Goal: Information Seeking & Learning: Learn about a topic

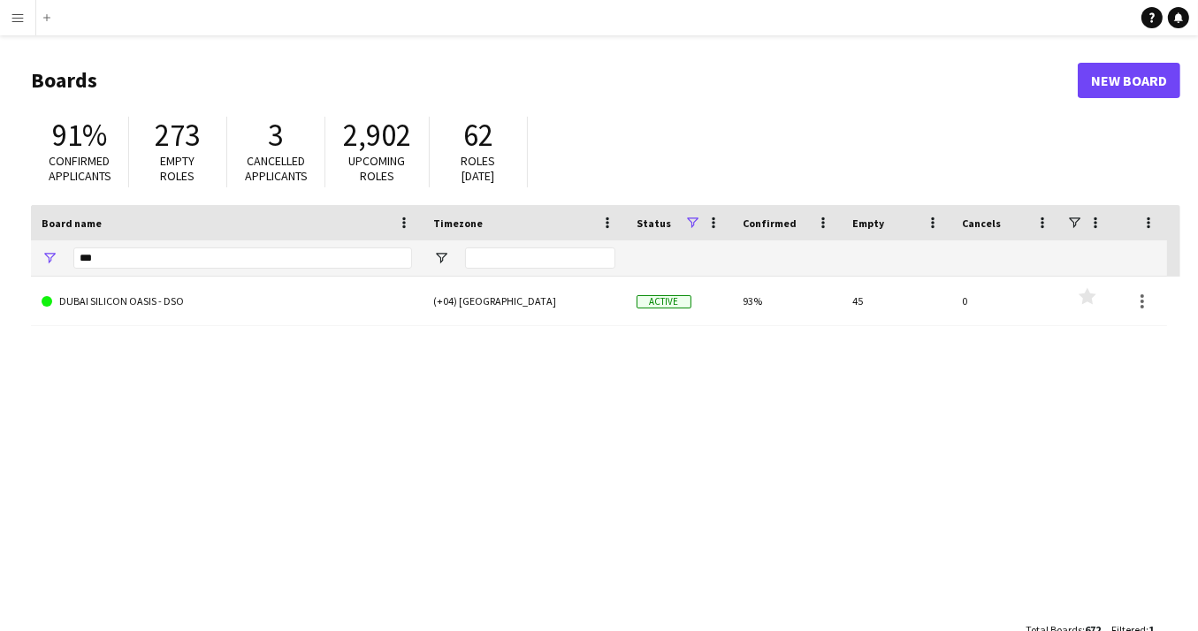
click at [21, 22] on app-icon "Menu" at bounding box center [18, 18] width 14 height 14
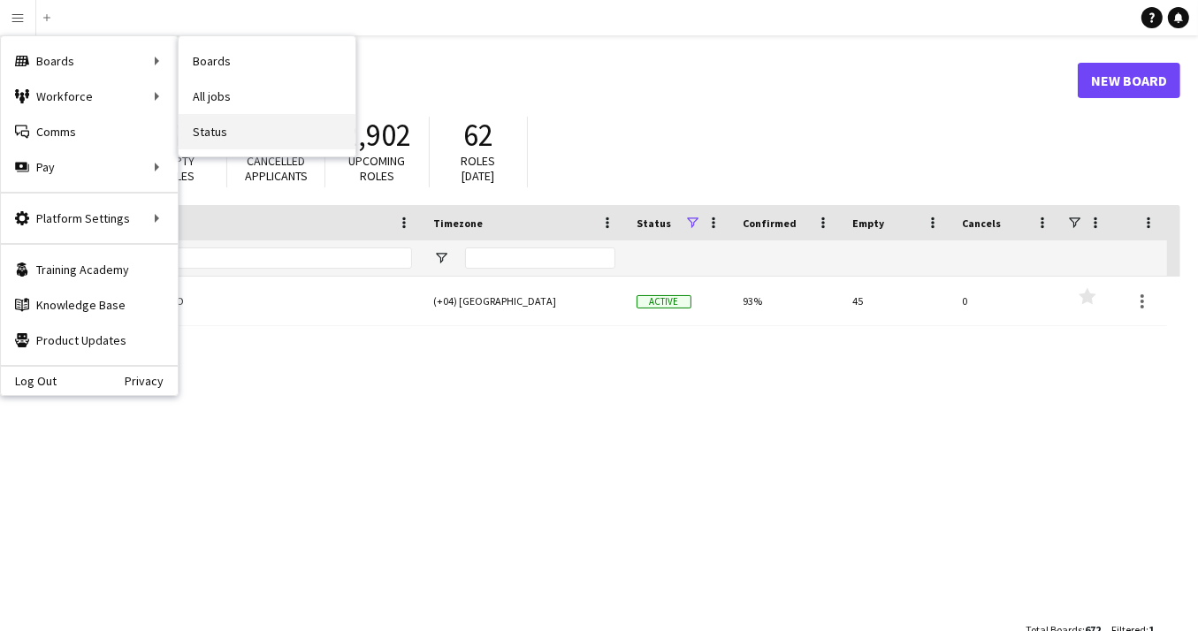
click at [232, 140] on link "Status" at bounding box center [267, 131] width 177 height 35
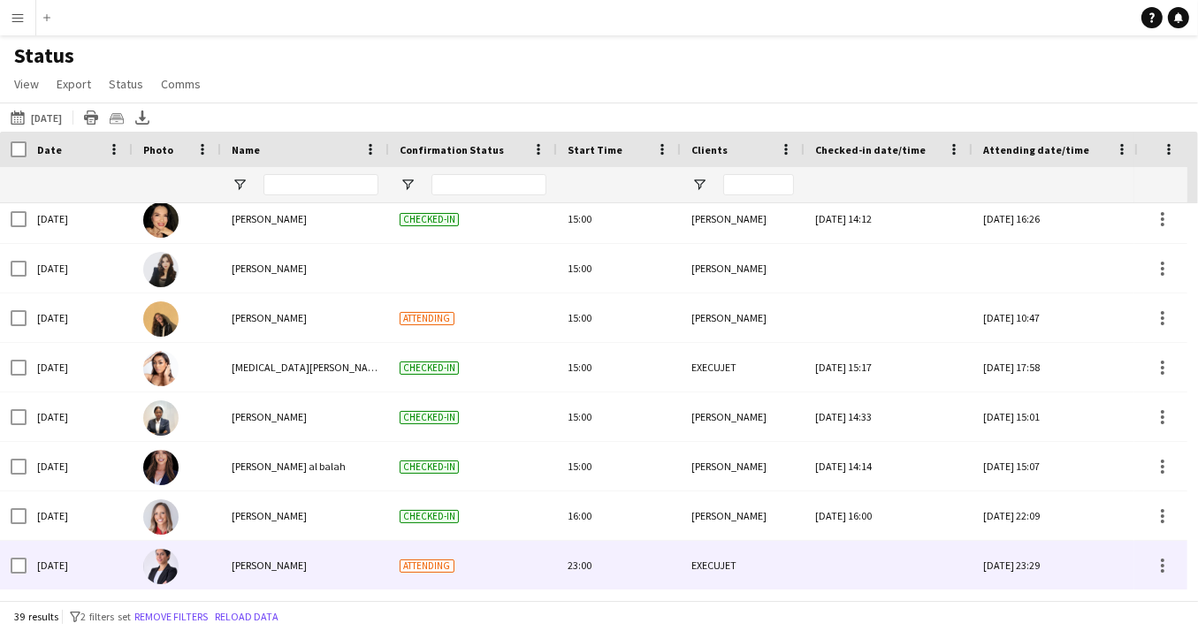
click at [161, 564] on img at bounding box center [160, 566] width 35 height 35
click at [240, 569] on span "[PERSON_NAME]" at bounding box center [269, 565] width 75 height 13
click at [155, 567] on img at bounding box center [160, 566] width 35 height 35
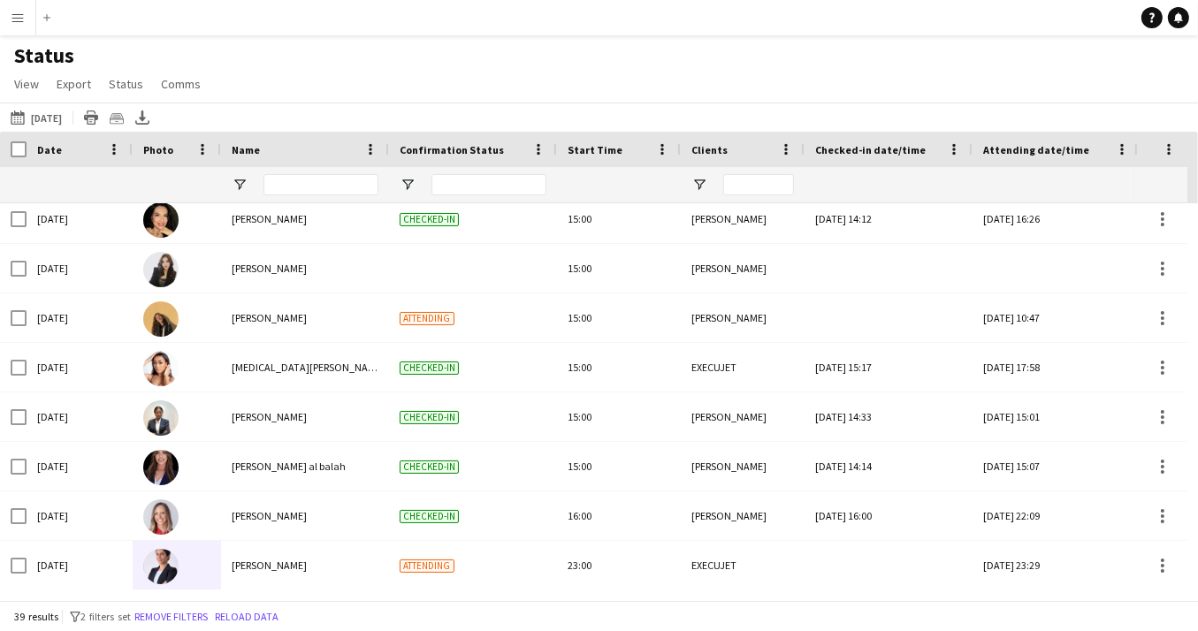
click at [14, 14] on app-icon "Menu" at bounding box center [18, 18] width 14 height 14
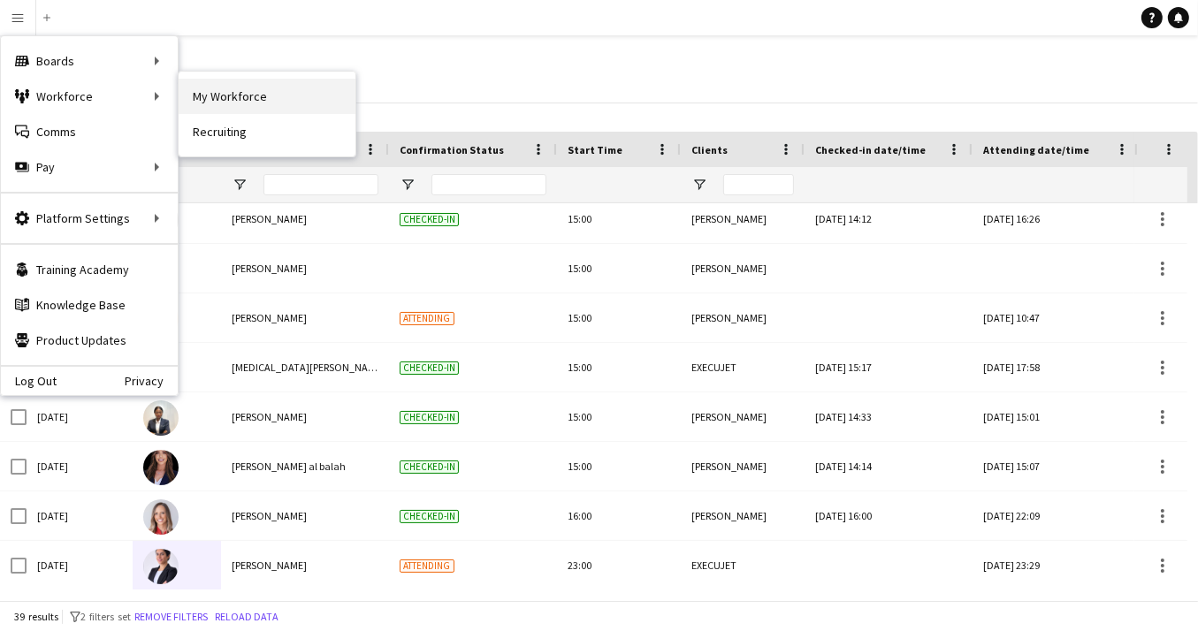
click at [260, 93] on link "My Workforce" at bounding box center [267, 96] width 177 height 35
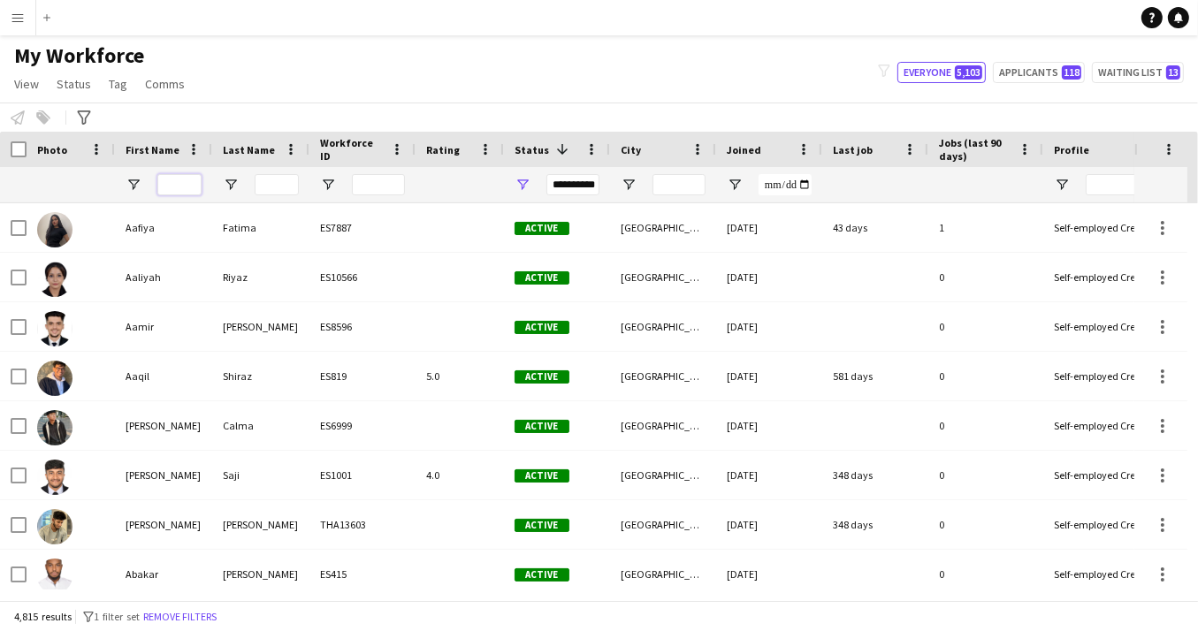
click at [184, 185] on input "First Name Filter Input" at bounding box center [179, 184] width 44 height 21
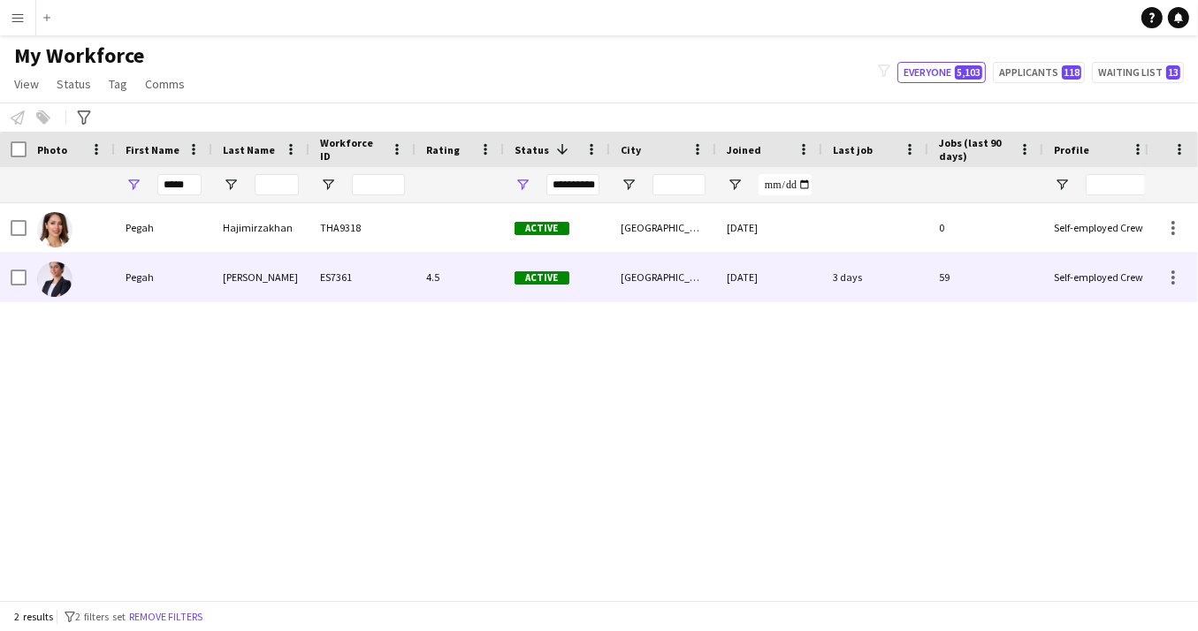
click at [171, 281] on div "Pegah" at bounding box center [163, 277] width 97 height 49
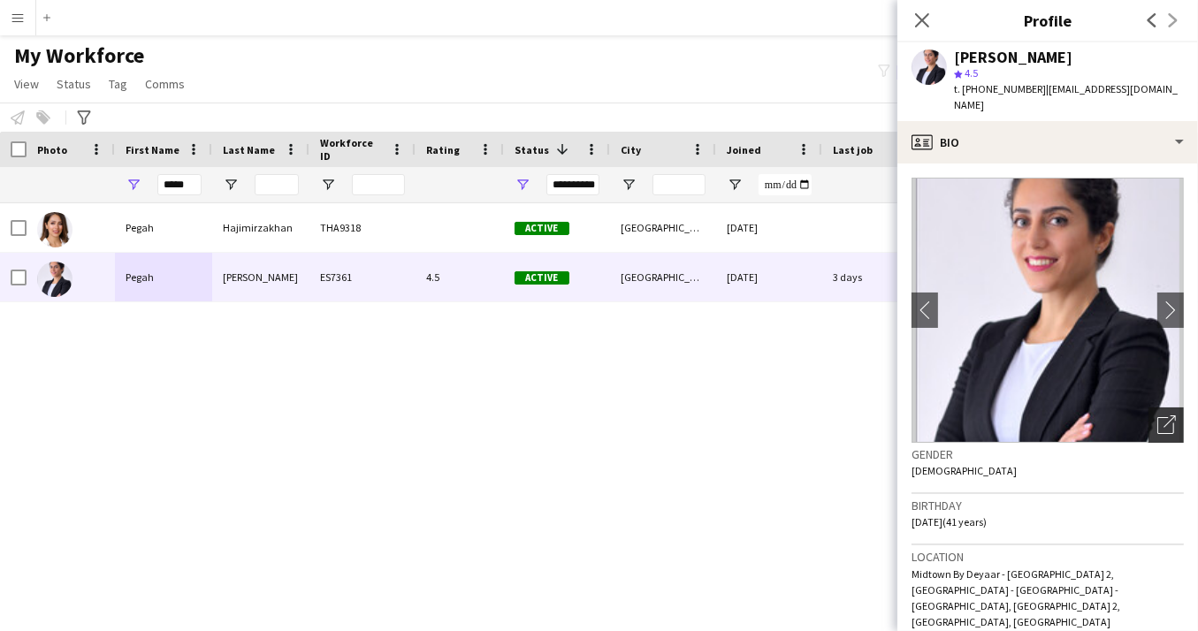
click at [1169, 415] on icon "Open photos pop-in" at bounding box center [1166, 424] width 19 height 19
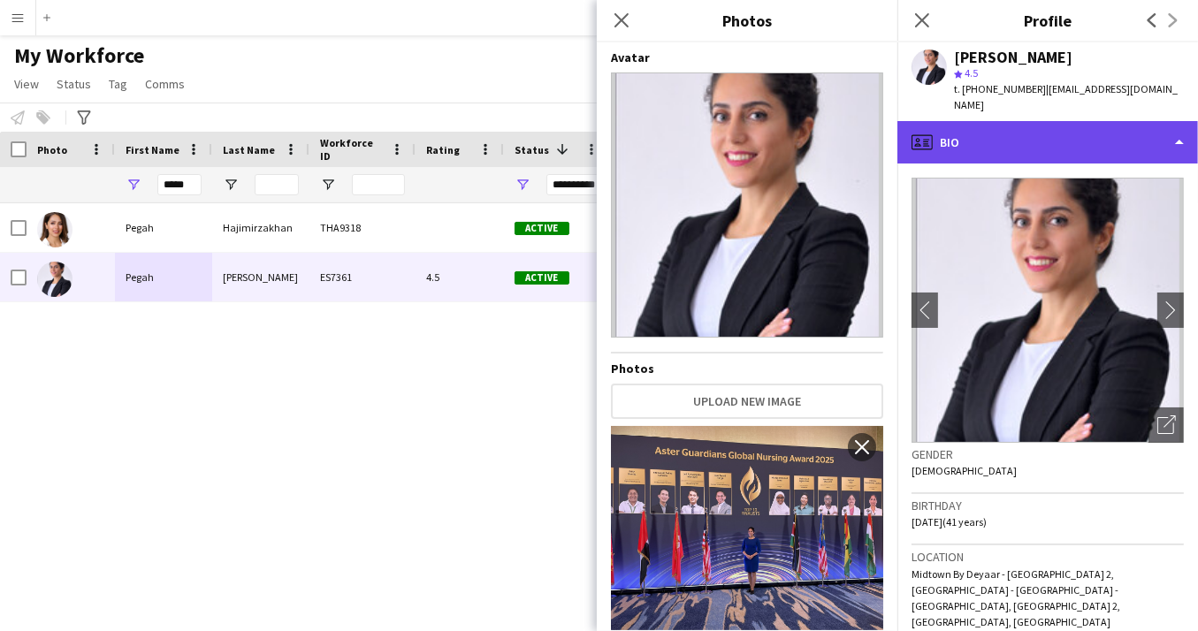
click at [1180, 121] on div "profile Bio" at bounding box center [1047, 142] width 301 height 42
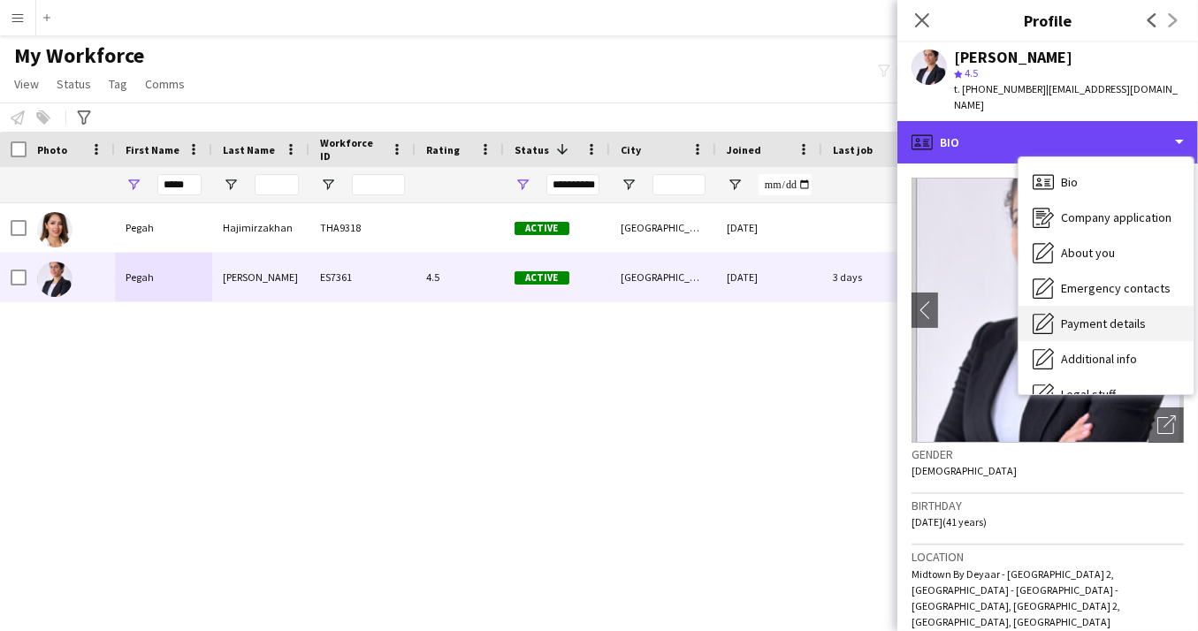
scroll to position [95, 0]
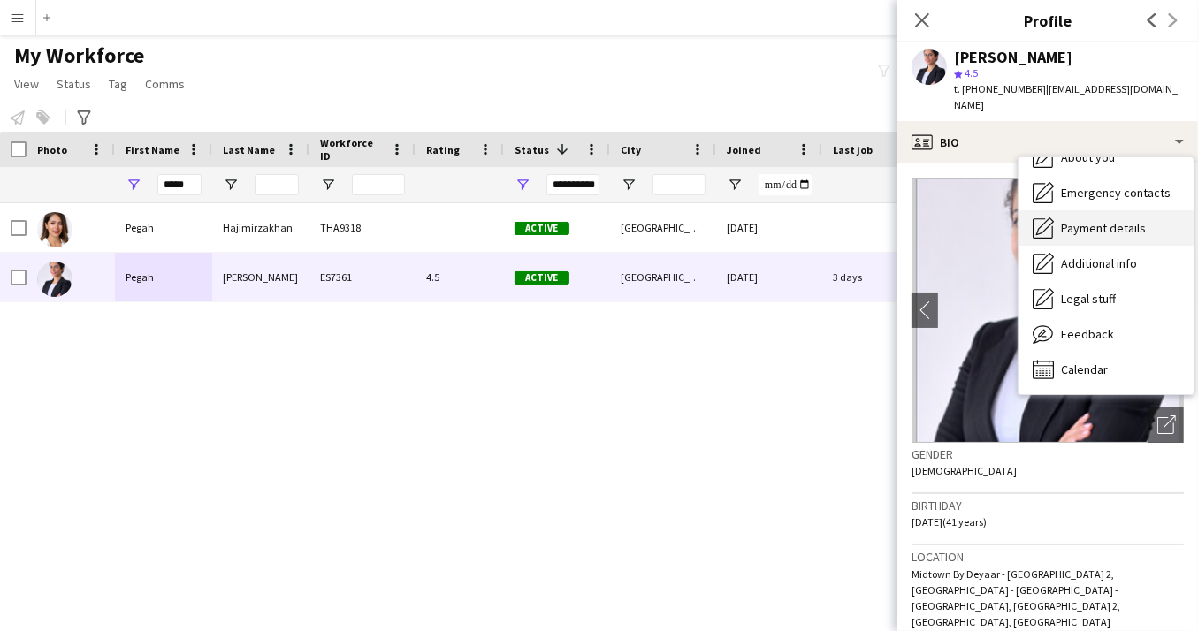
click at [1099, 326] on span "Feedback" at bounding box center [1087, 334] width 53 height 16
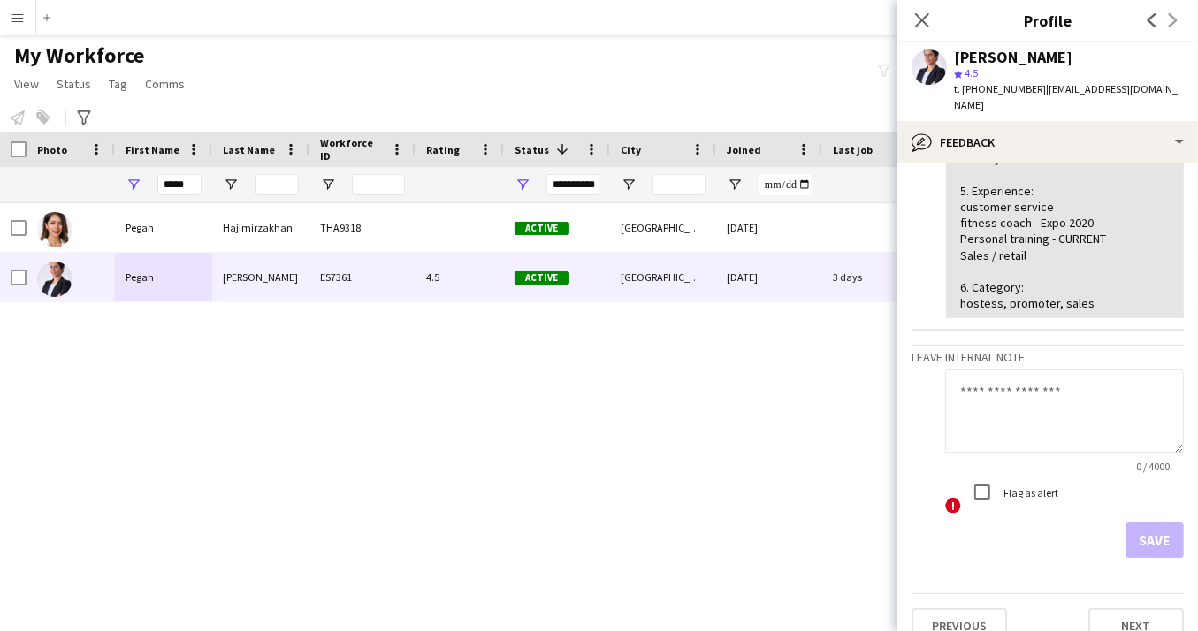
scroll to position [453, 0]
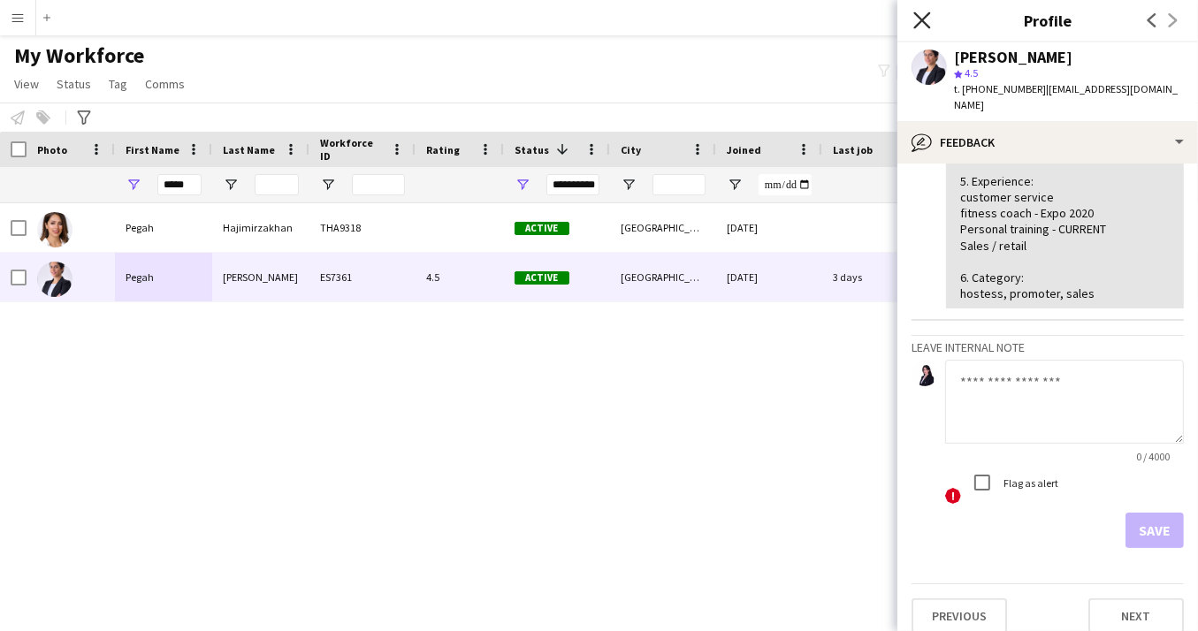
click at [917, 18] on icon "Close pop-in" at bounding box center [921, 19] width 17 height 17
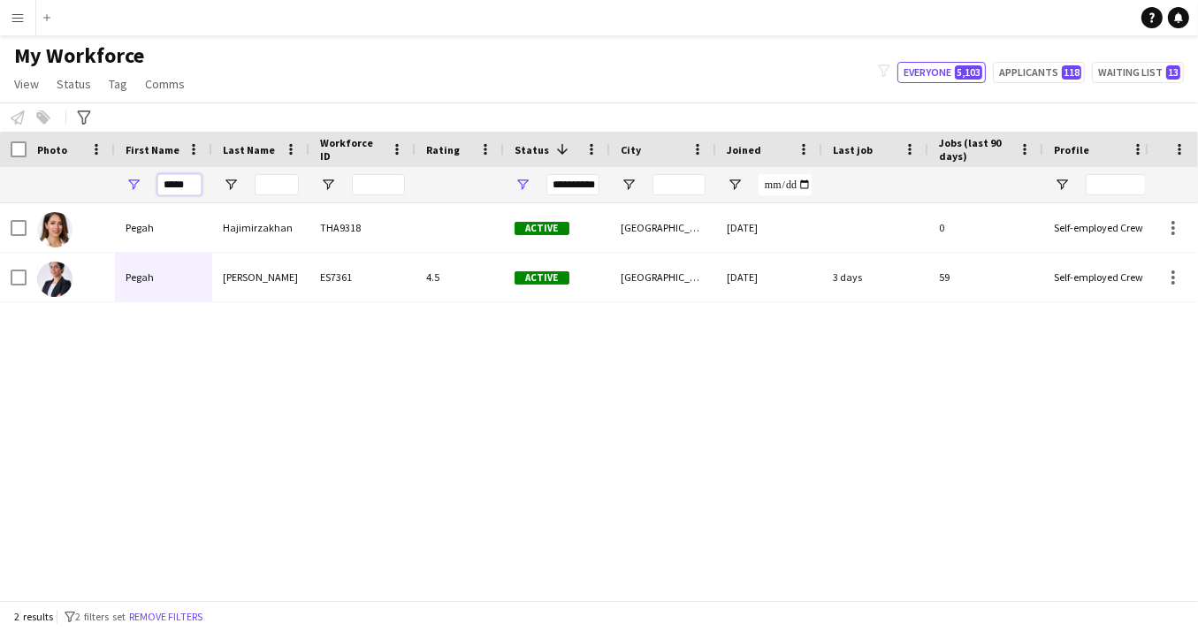
click at [192, 185] on input "*****" at bounding box center [179, 184] width 44 height 21
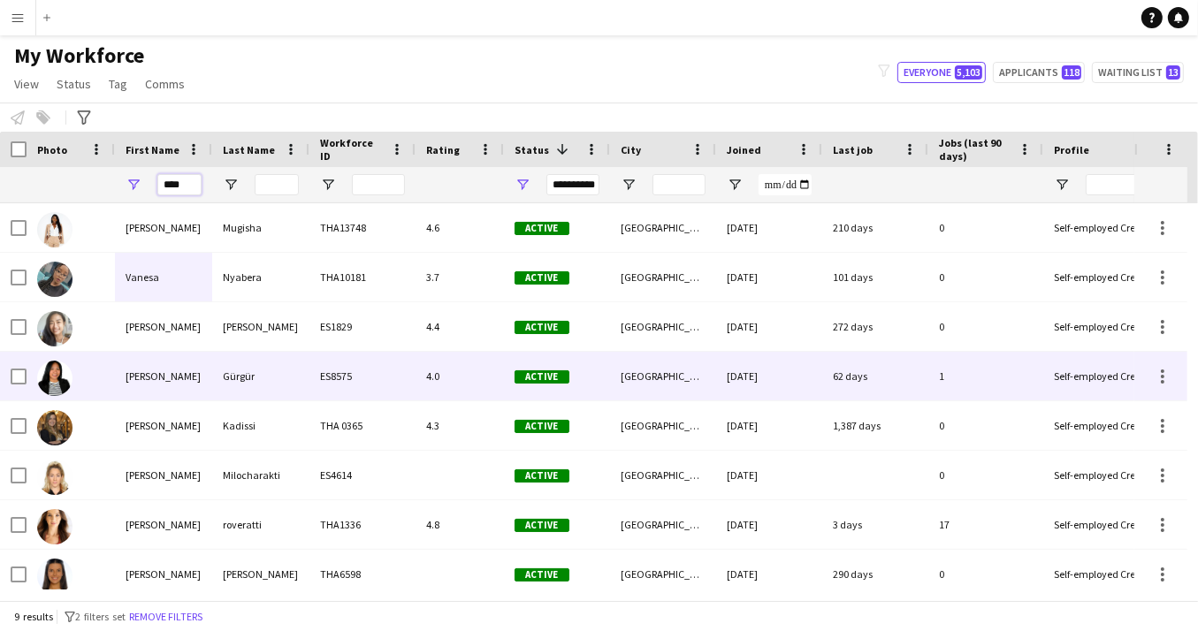
type input "****"
click at [99, 390] on div at bounding box center [71, 376] width 88 height 49
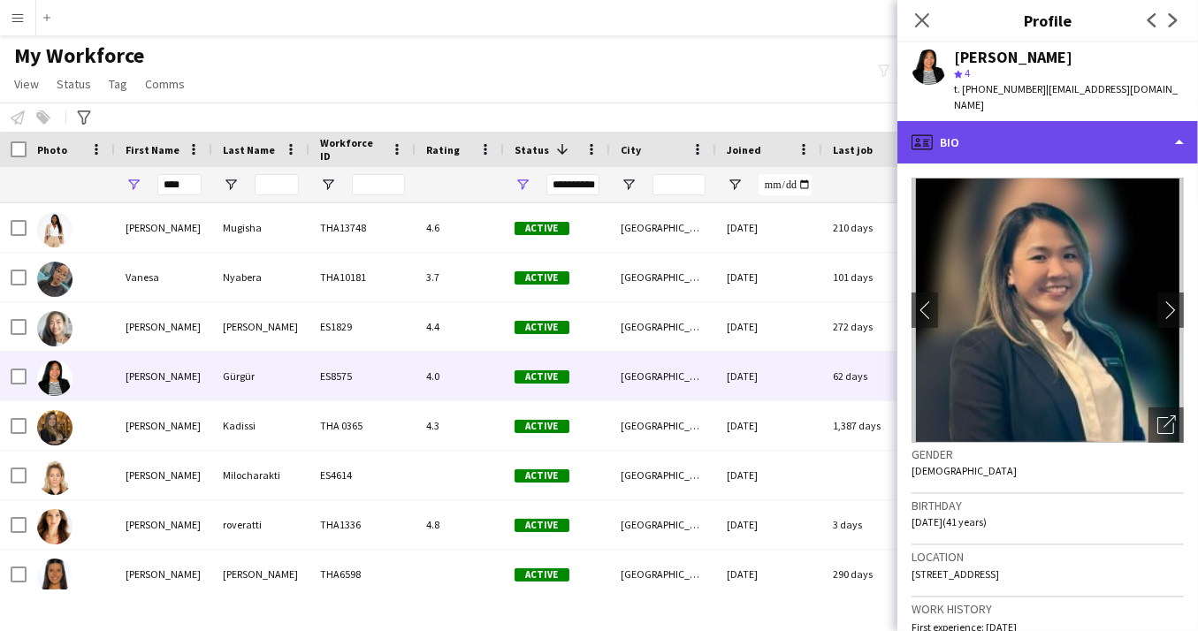
click at [1178, 121] on div "profile Bio" at bounding box center [1047, 142] width 301 height 42
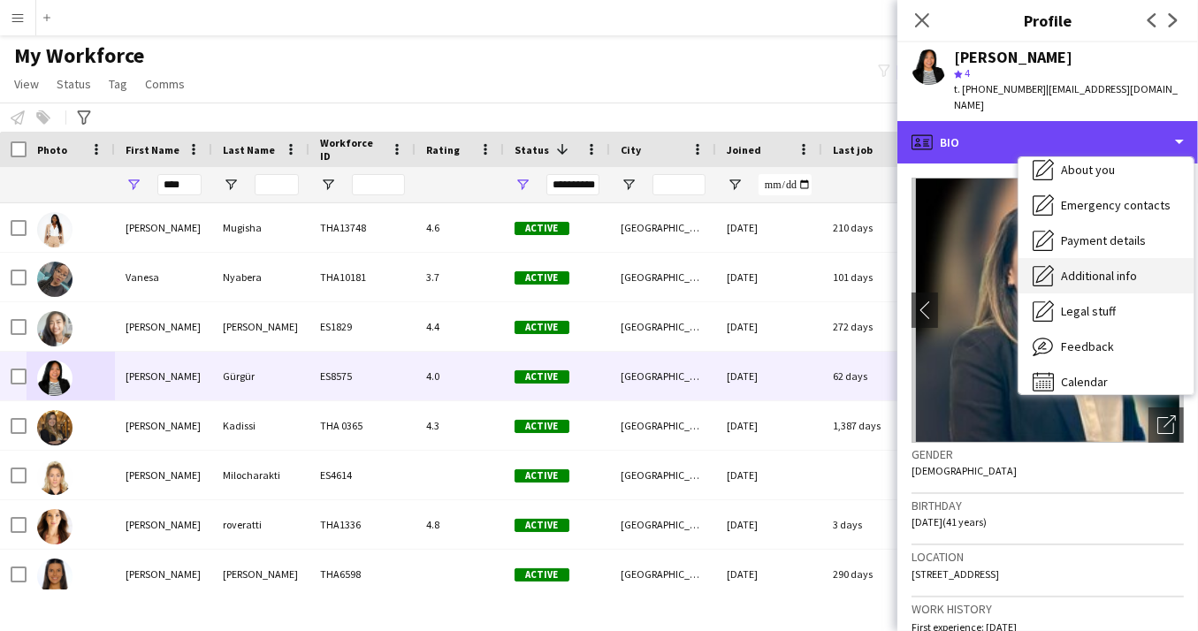
scroll to position [93, 0]
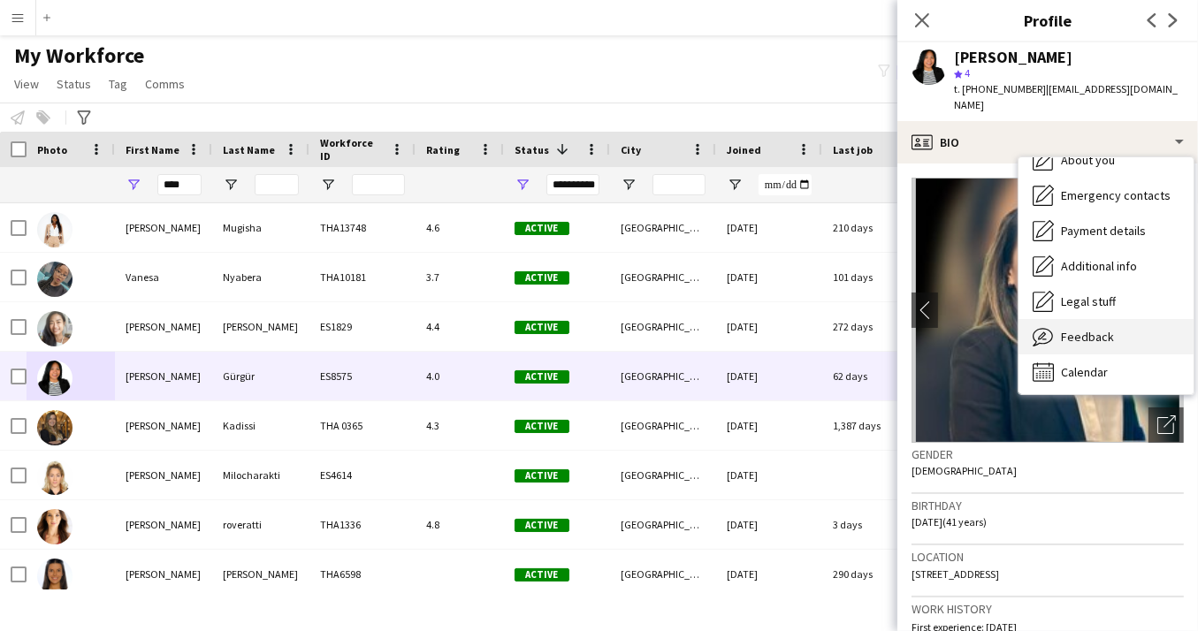
click at [1109, 329] on span "Feedback" at bounding box center [1087, 337] width 53 height 16
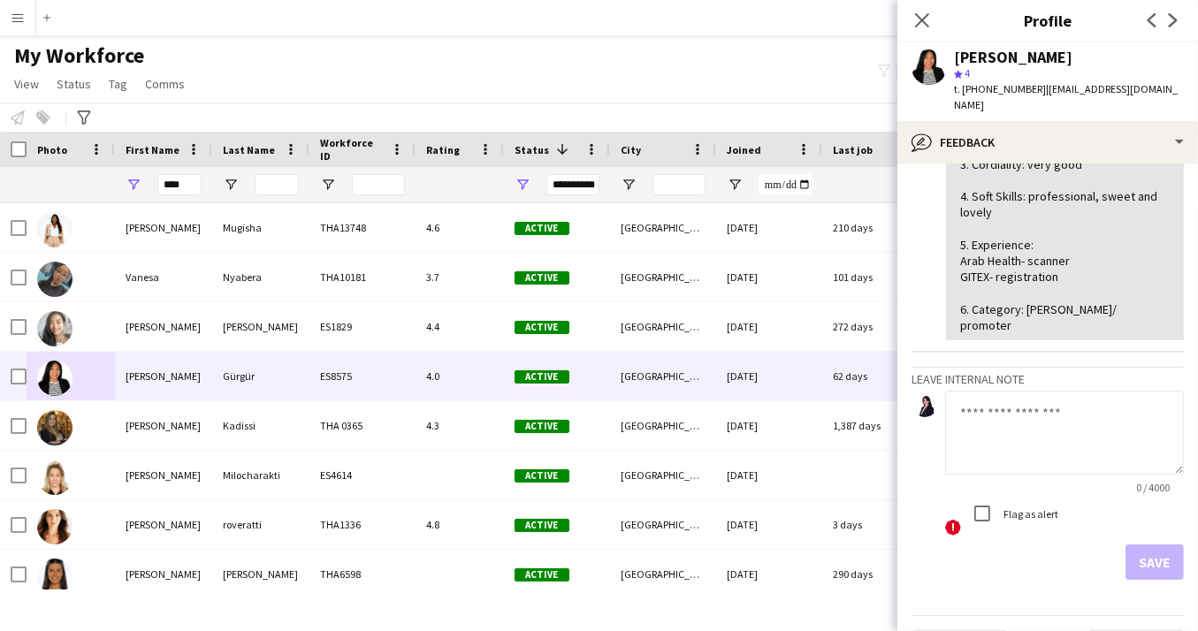
scroll to position [404, 0]
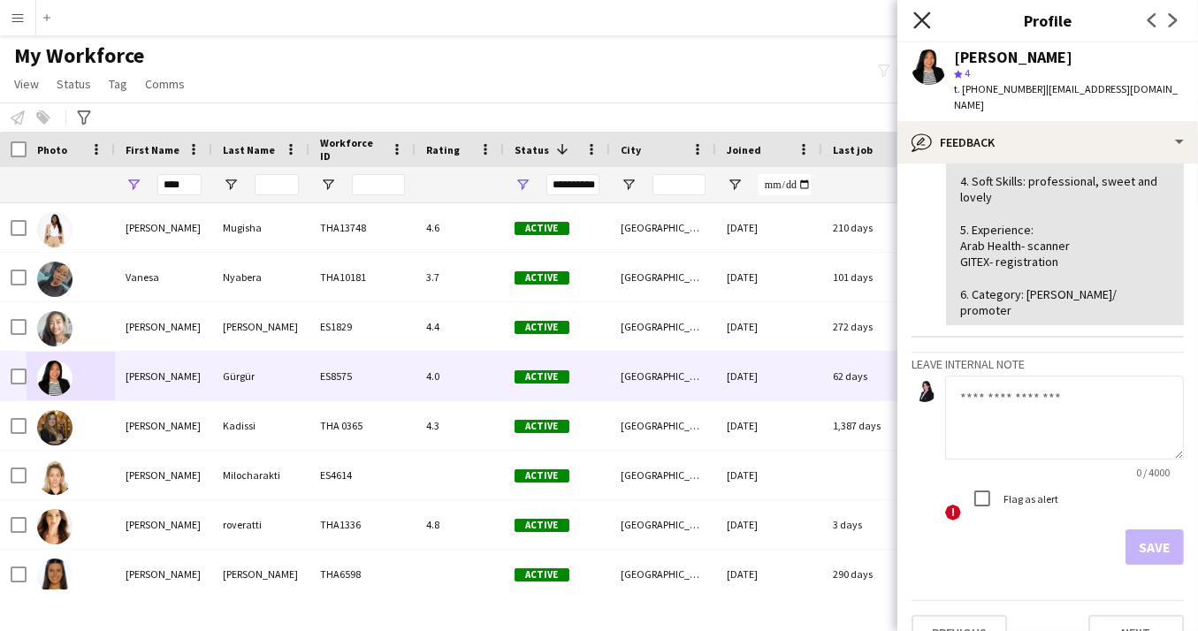
click at [920, 25] on icon "Close pop-in" at bounding box center [921, 19] width 17 height 17
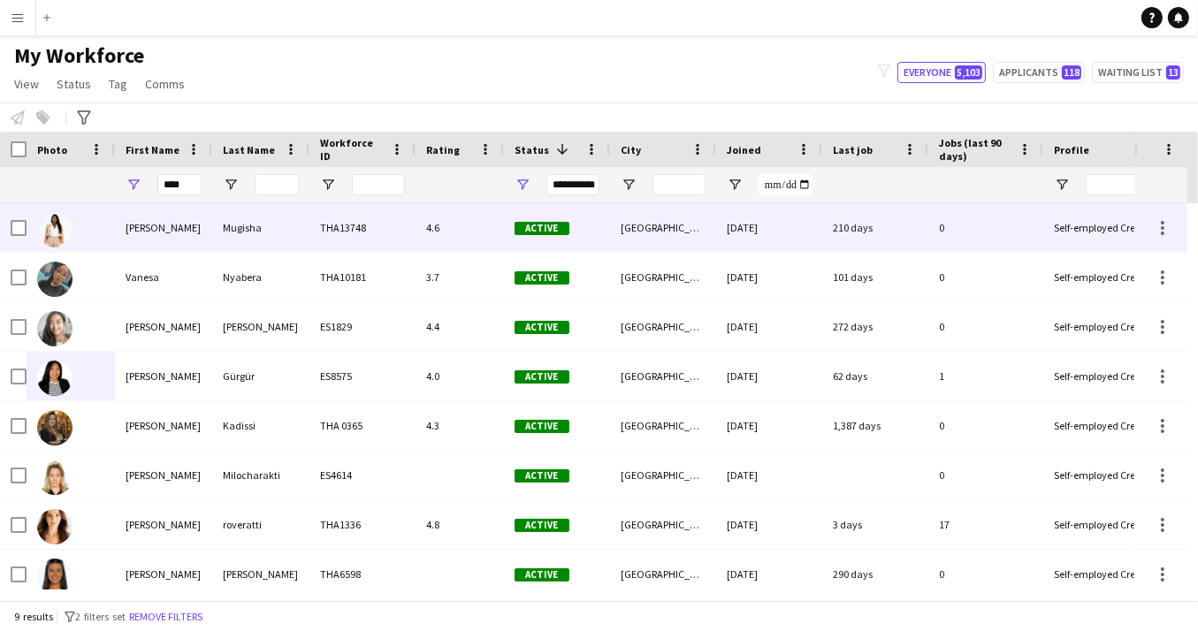
click at [188, 232] on div "[PERSON_NAME]" at bounding box center [163, 227] width 97 height 49
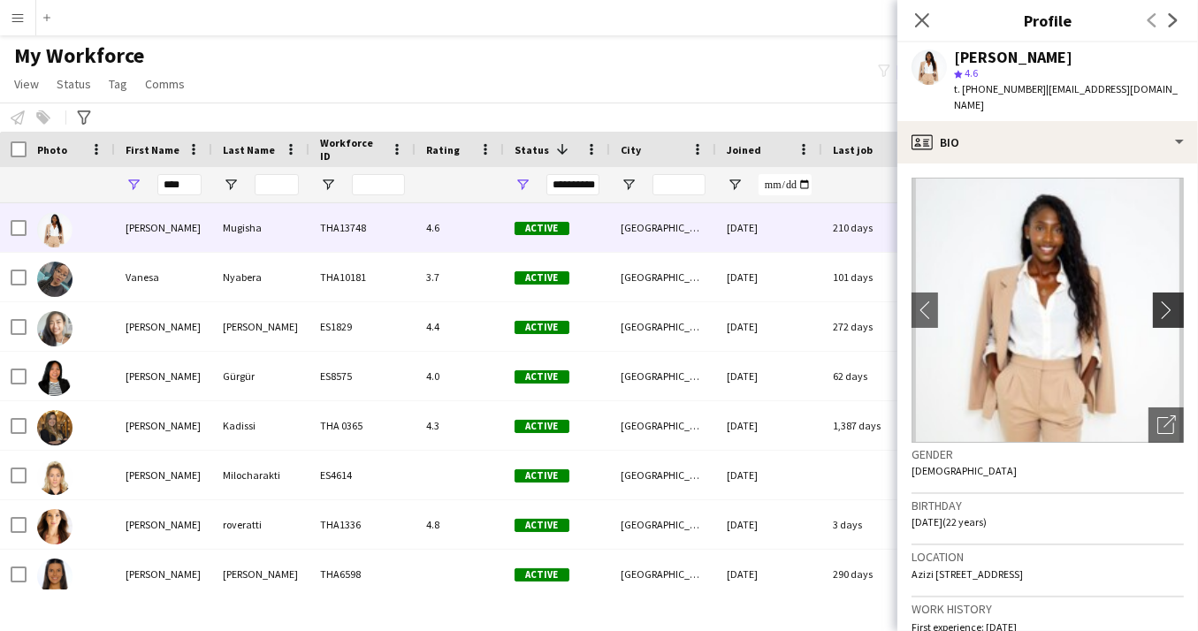
click at [1170, 301] on app-icon "chevron-right" at bounding box center [1170, 310] width 27 height 19
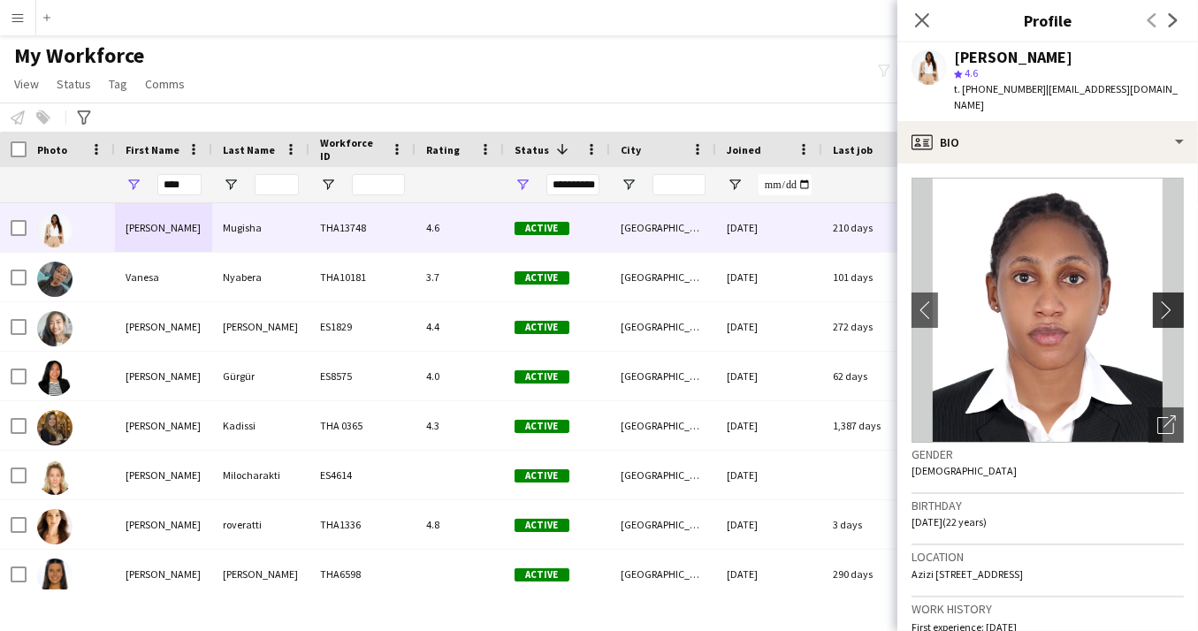
click at [1170, 301] on app-icon "chevron-right" at bounding box center [1170, 310] width 27 height 19
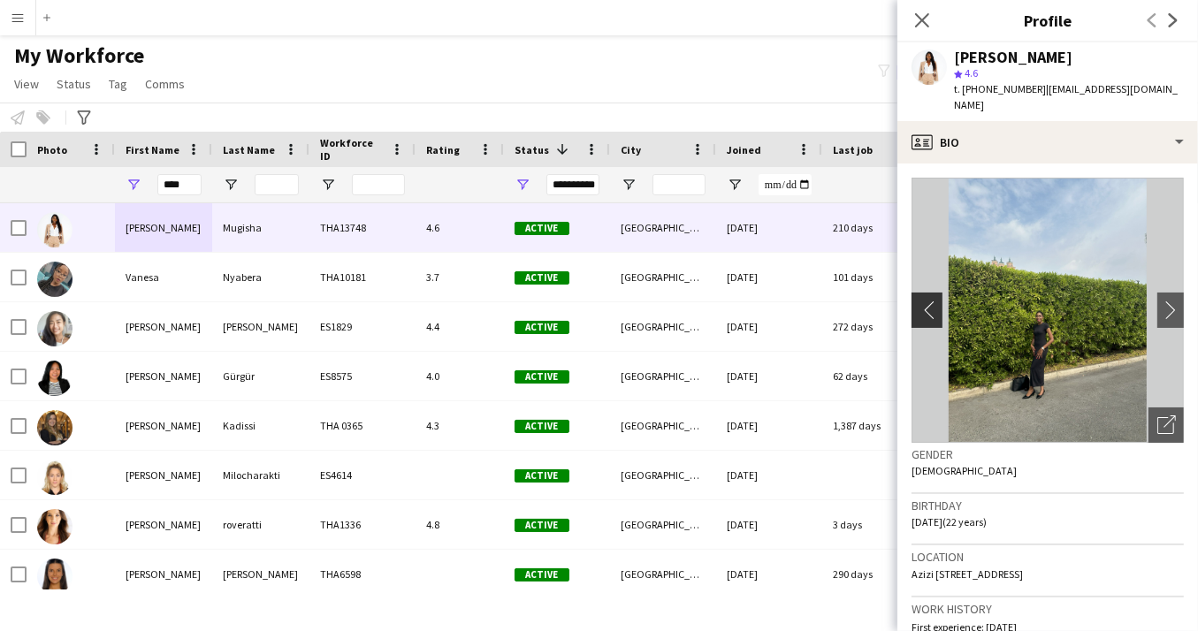
click at [931, 301] on app-icon "chevron-left" at bounding box center [924, 310] width 27 height 19
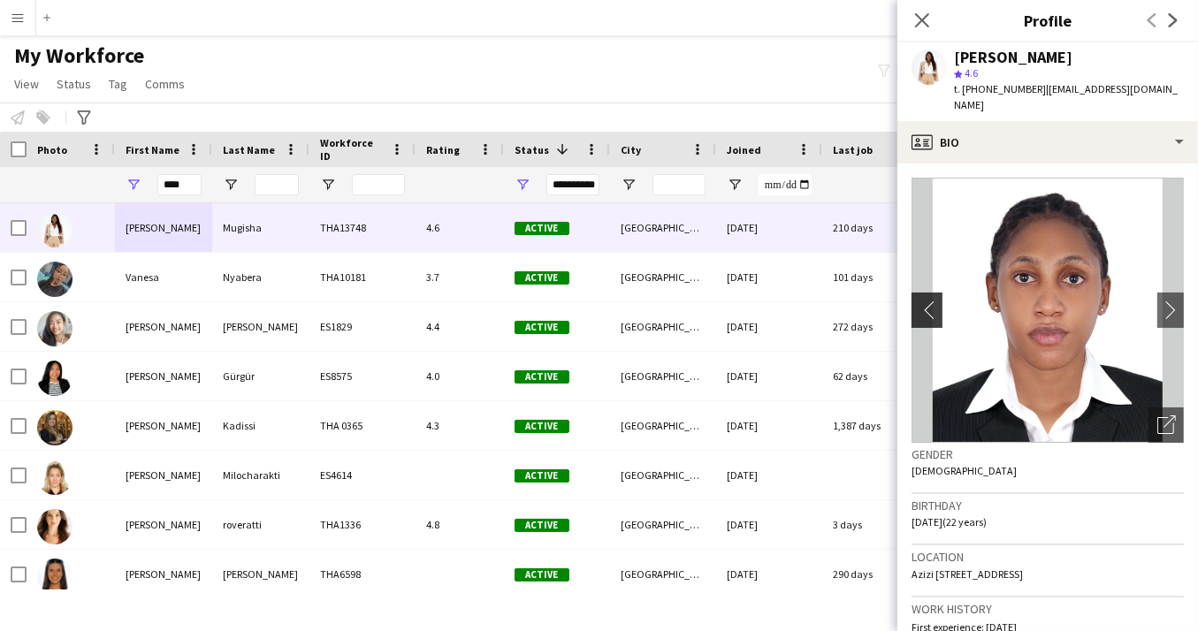
click at [931, 301] on app-icon "chevron-left" at bounding box center [924, 310] width 27 height 19
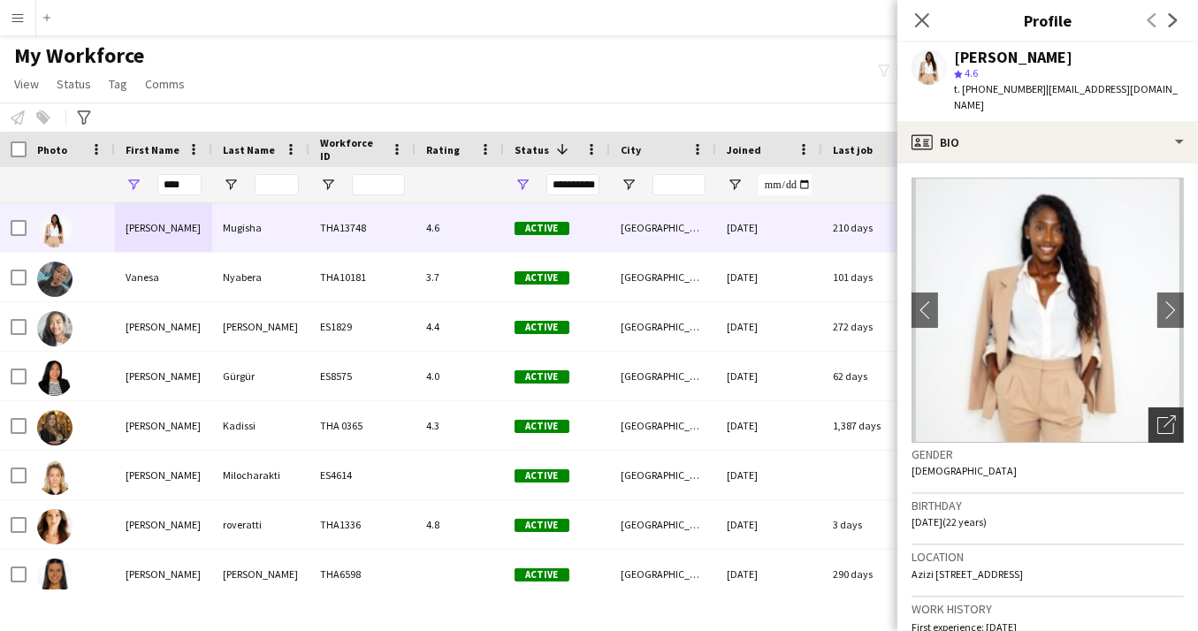
click at [1160, 415] on icon "Open photos pop-in" at bounding box center [1166, 424] width 19 height 19
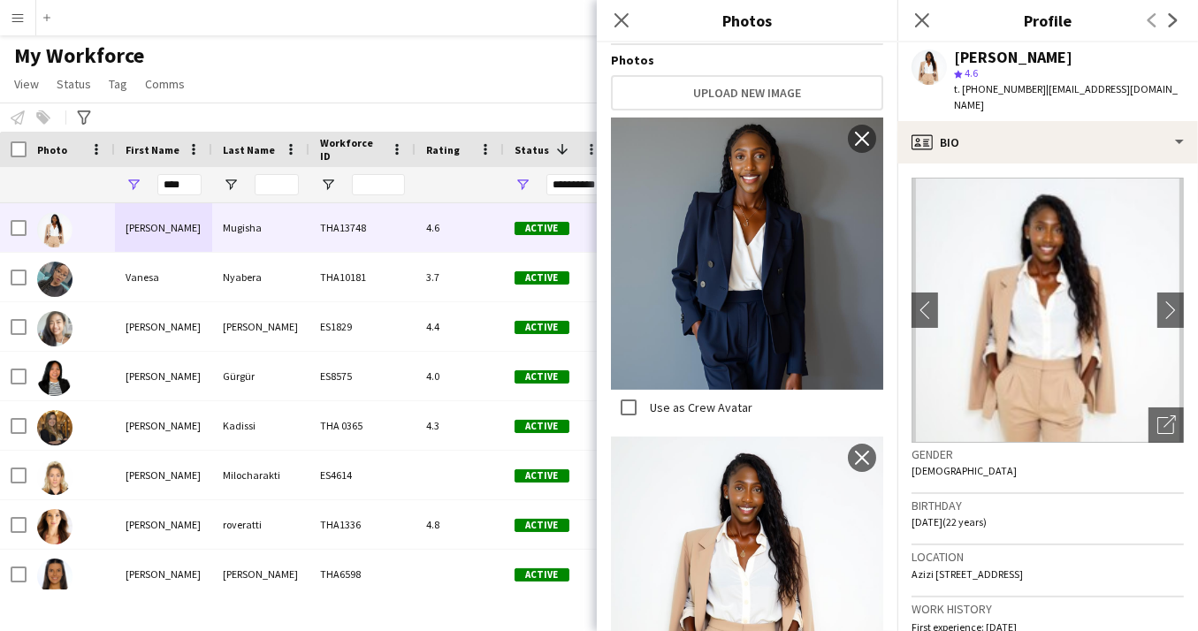
scroll to position [319, 0]
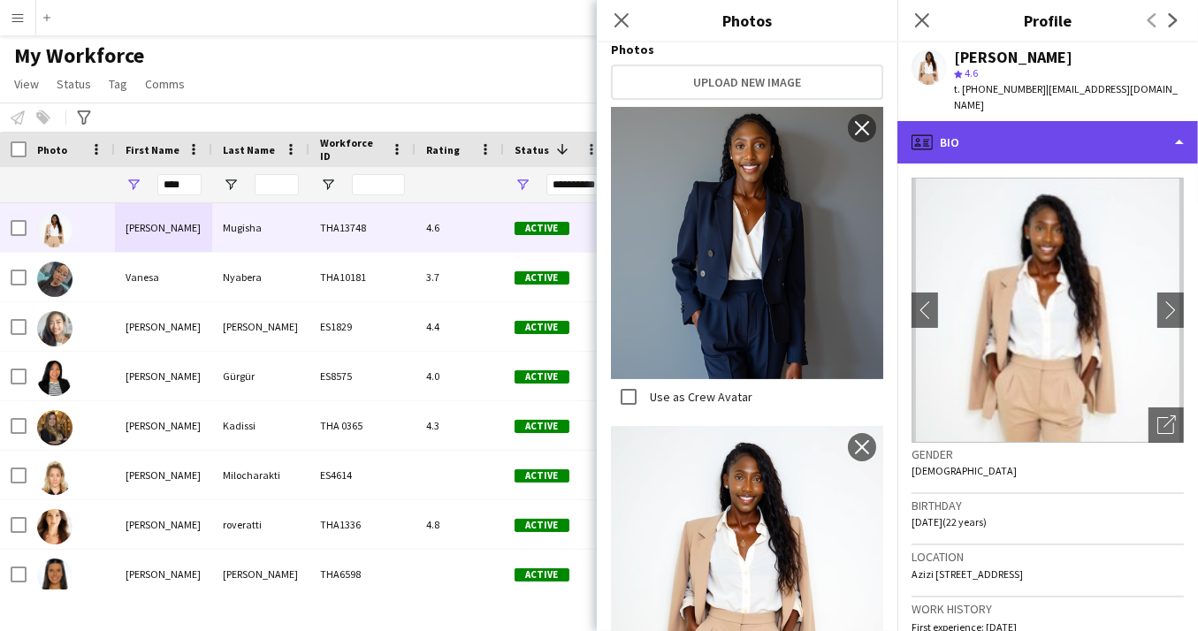
click at [1150, 137] on div "profile Bio" at bounding box center [1047, 142] width 301 height 42
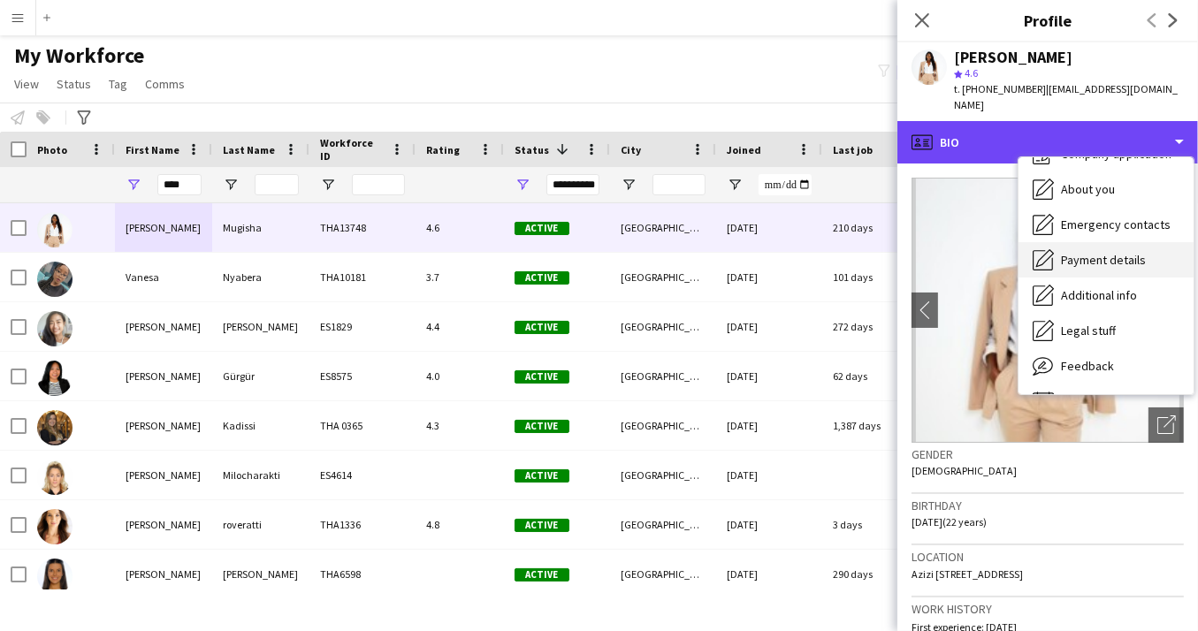
scroll to position [95, 0]
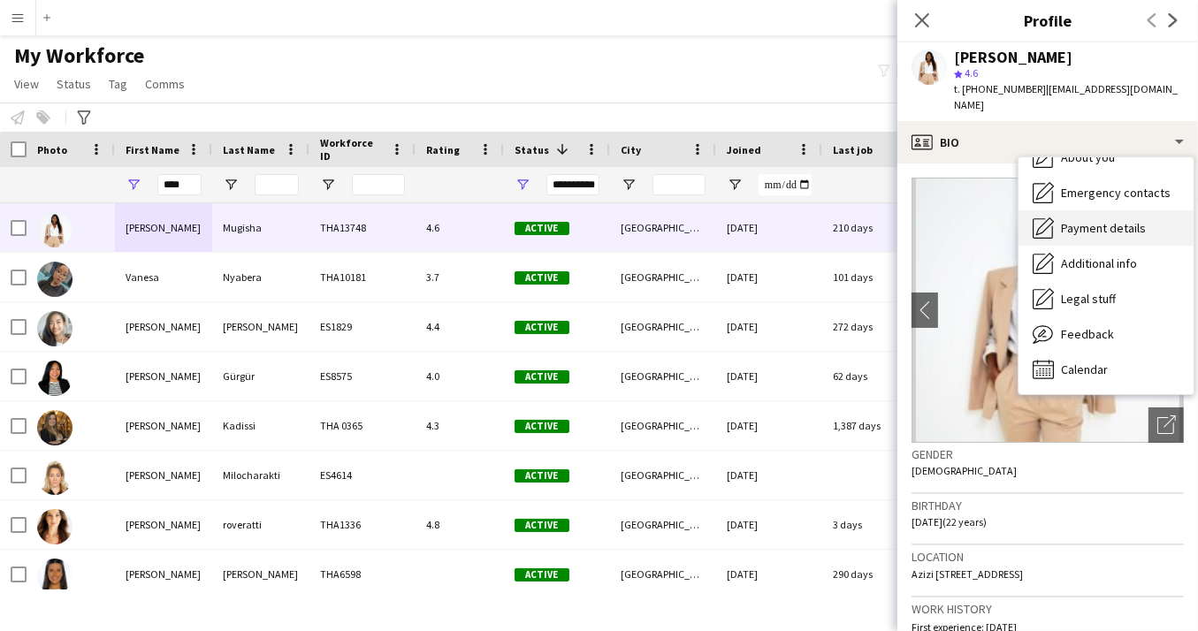
click at [1085, 326] on span "Feedback" at bounding box center [1087, 334] width 53 height 16
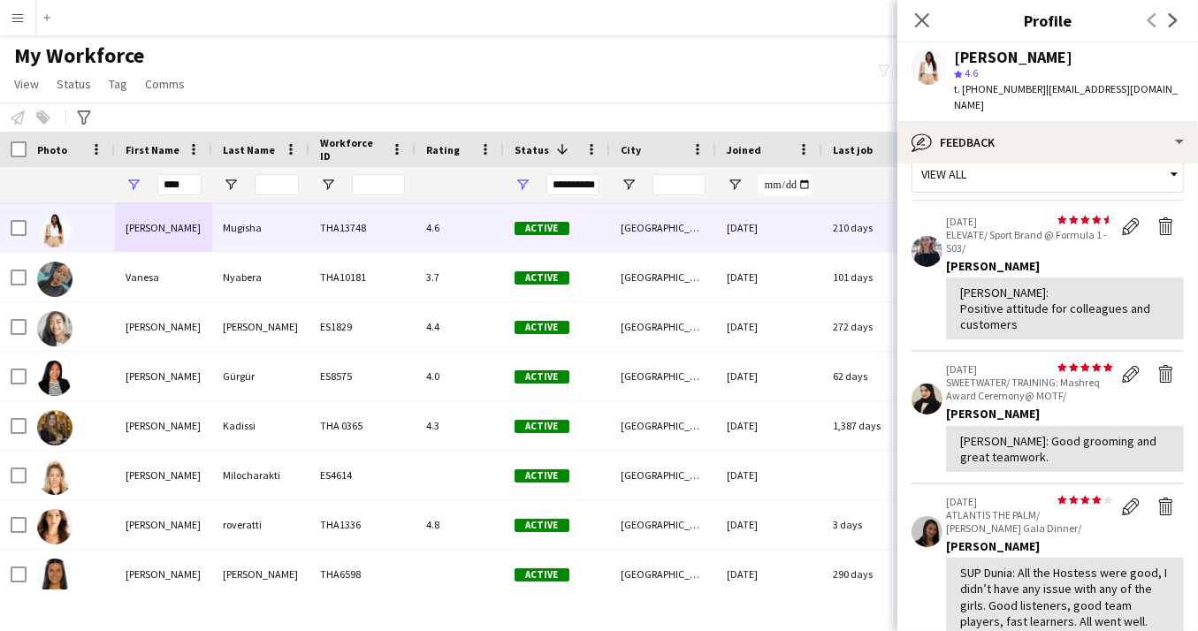
scroll to position [0, 0]
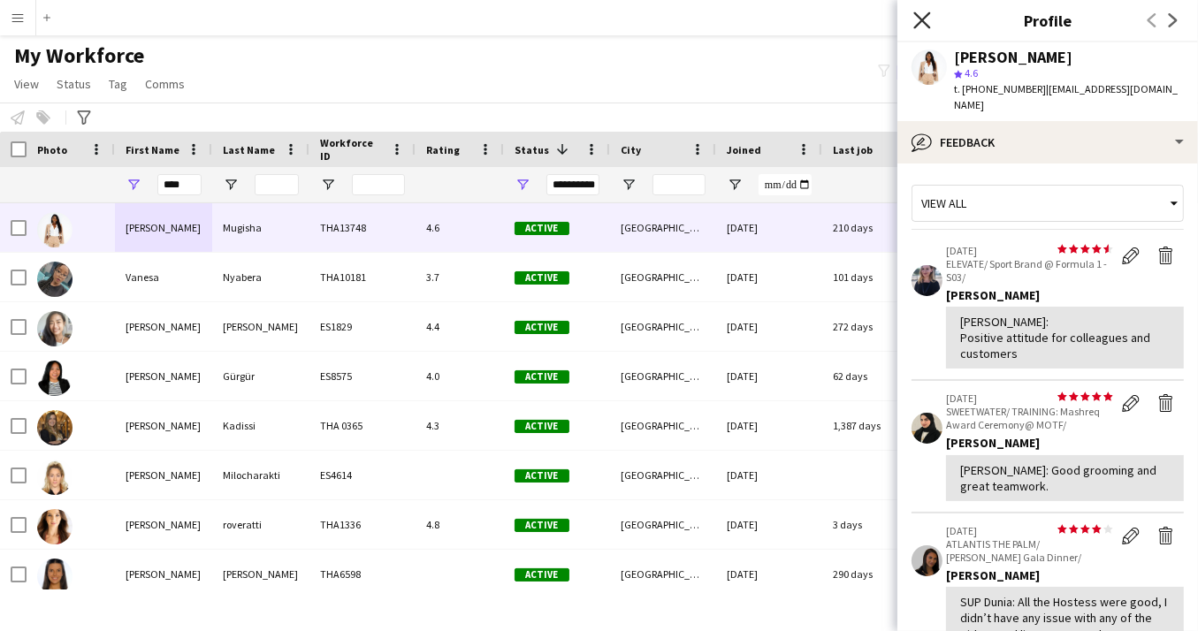
click at [918, 17] on icon at bounding box center [921, 19] width 17 height 17
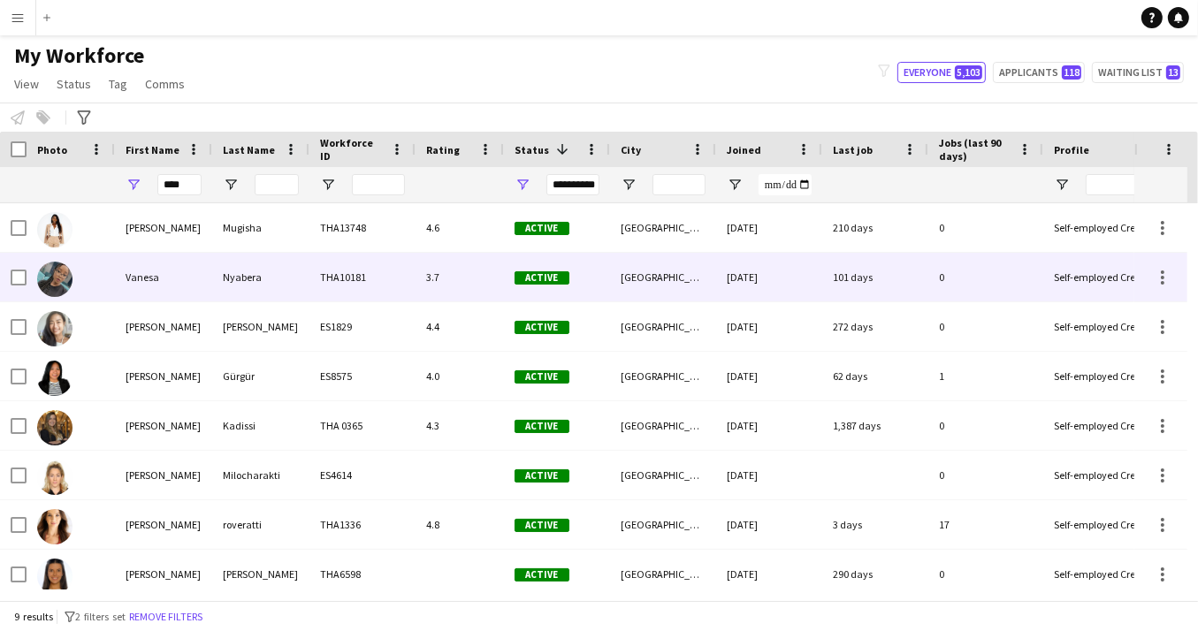
click at [154, 287] on div "Vanesa" at bounding box center [163, 277] width 97 height 49
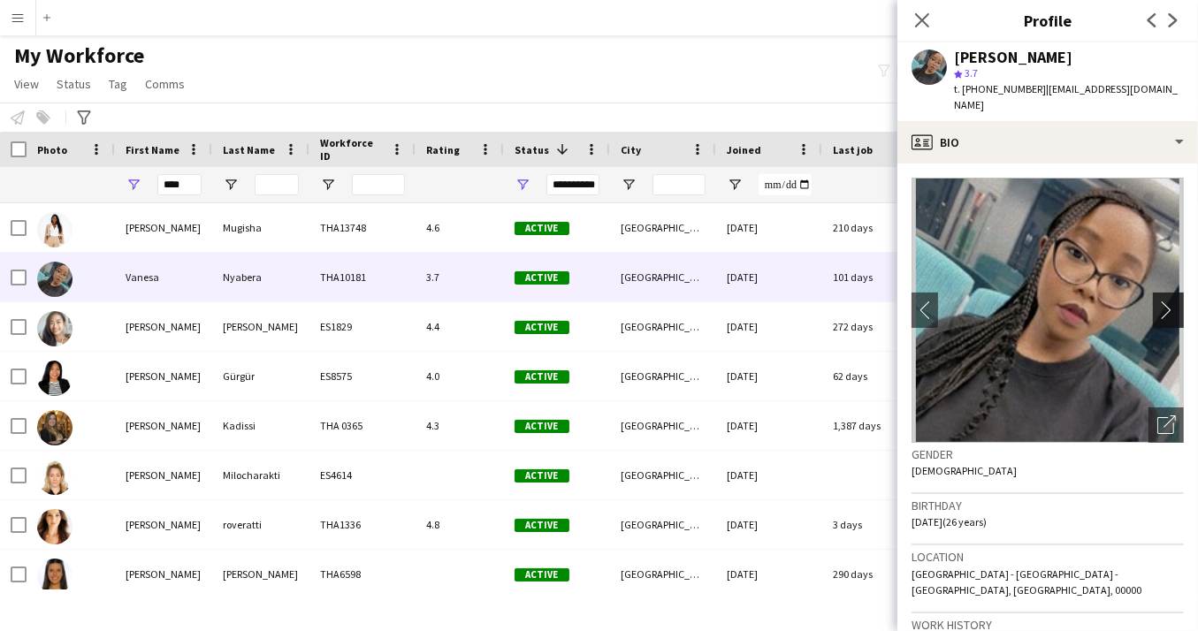
click at [1166, 308] on button "chevron-right" at bounding box center [1170, 310] width 35 height 35
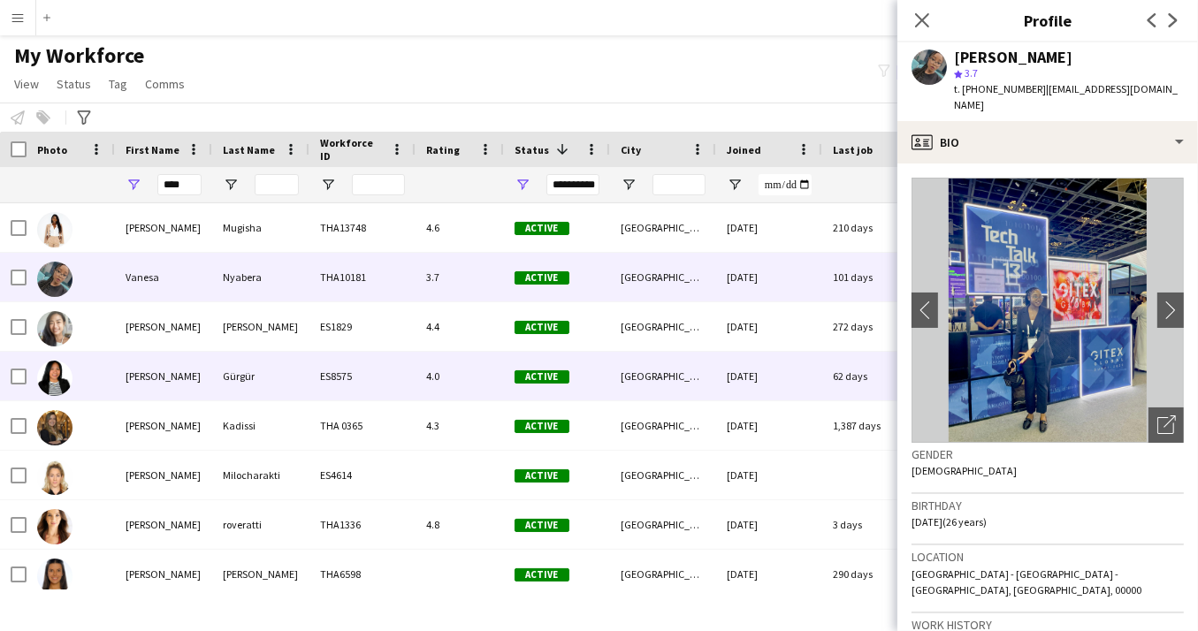
click at [75, 386] on div at bounding box center [71, 376] width 88 height 49
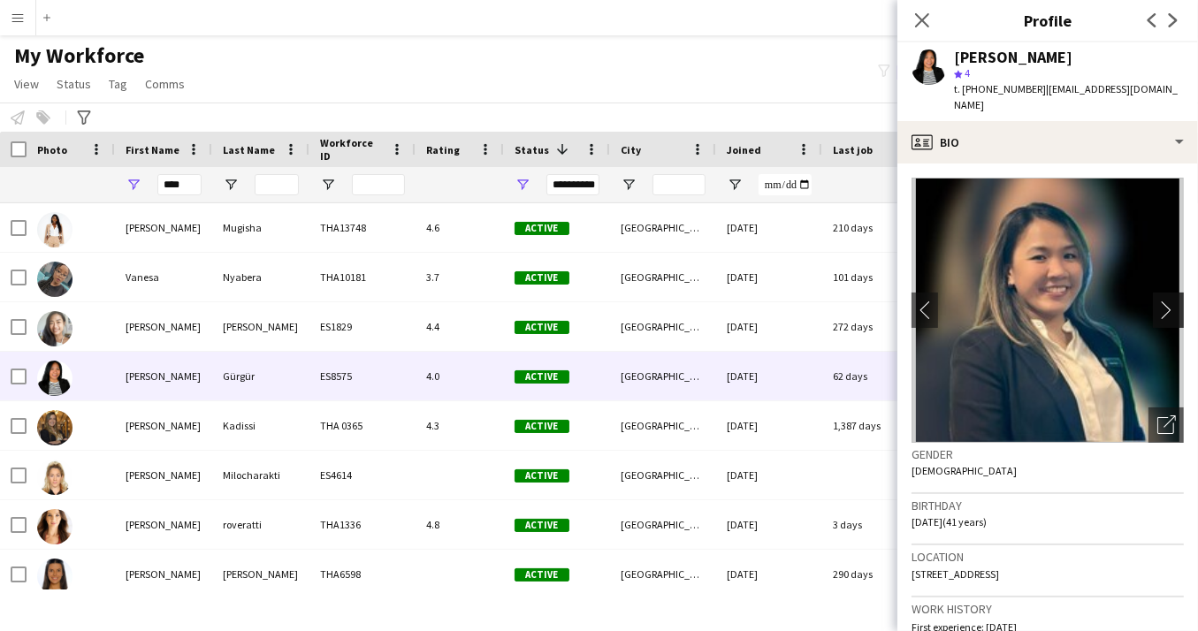
click at [1172, 301] on app-icon "chevron-right" at bounding box center [1170, 310] width 27 height 19
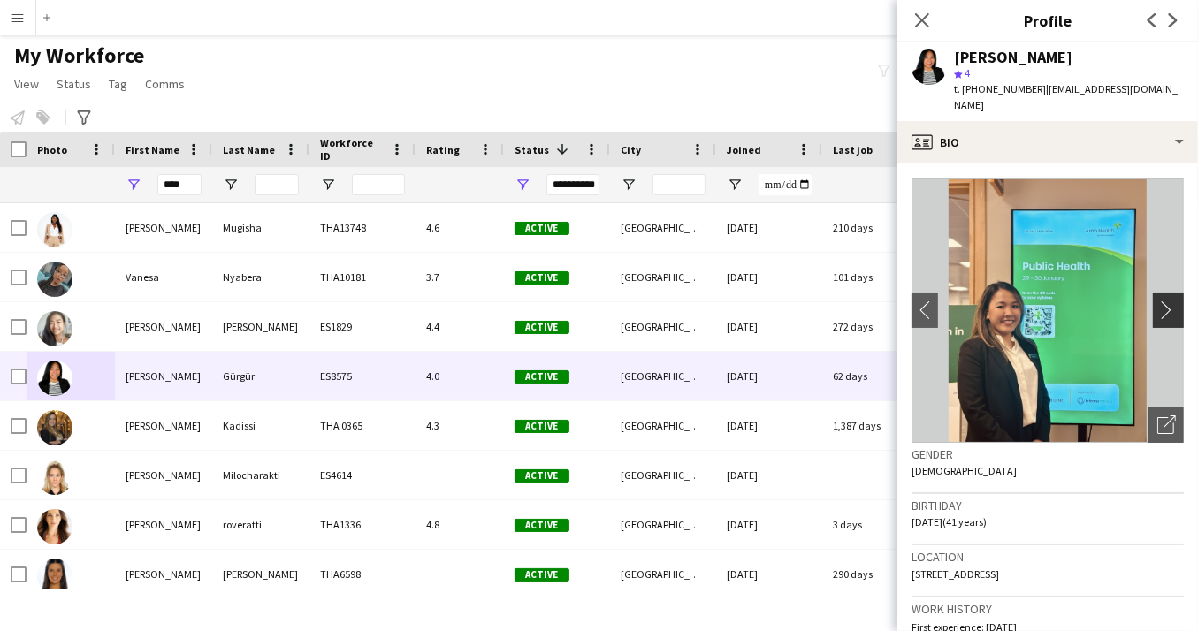
click at [1172, 301] on app-icon "chevron-right" at bounding box center [1170, 310] width 27 height 19
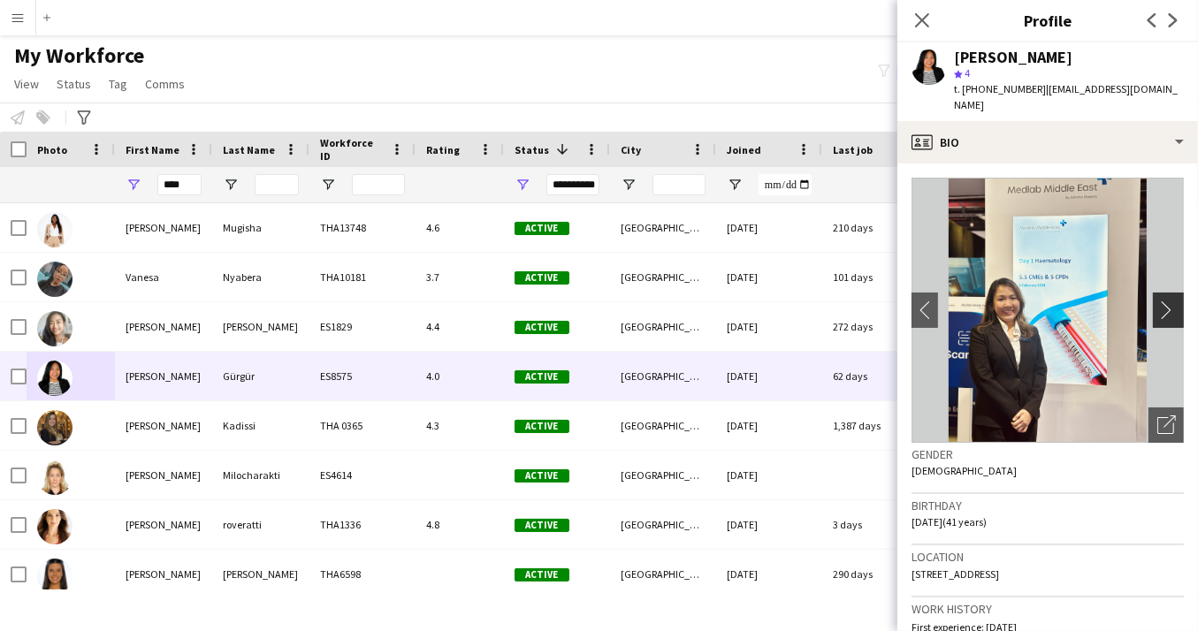
click at [1172, 301] on app-icon "chevron-right" at bounding box center [1170, 310] width 27 height 19
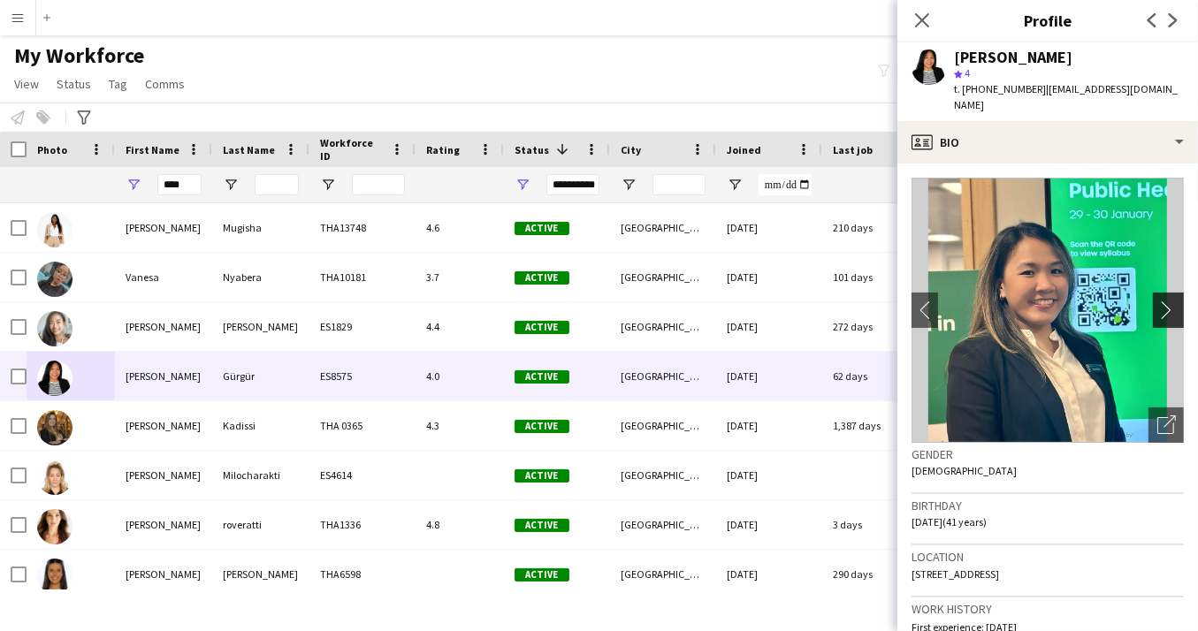
click at [1172, 301] on app-icon "chevron-right" at bounding box center [1170, 310] width 27 height 19
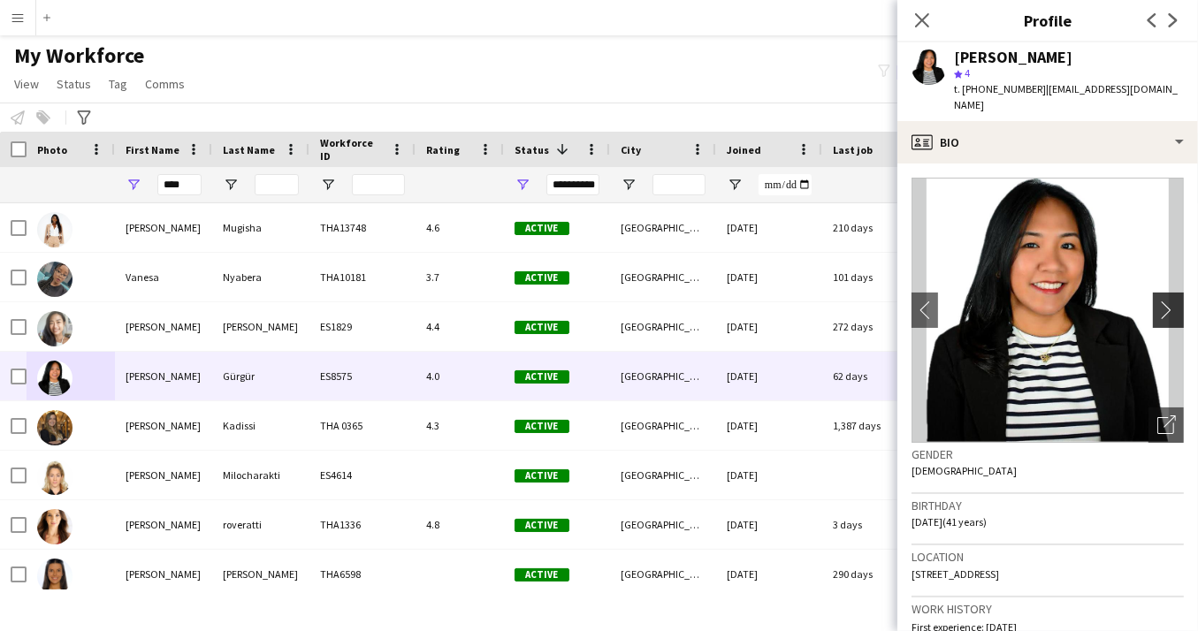
click at [1172, 301] on app-icon "chevron-right" at bounding box center [1170, 310] width 27 height 19
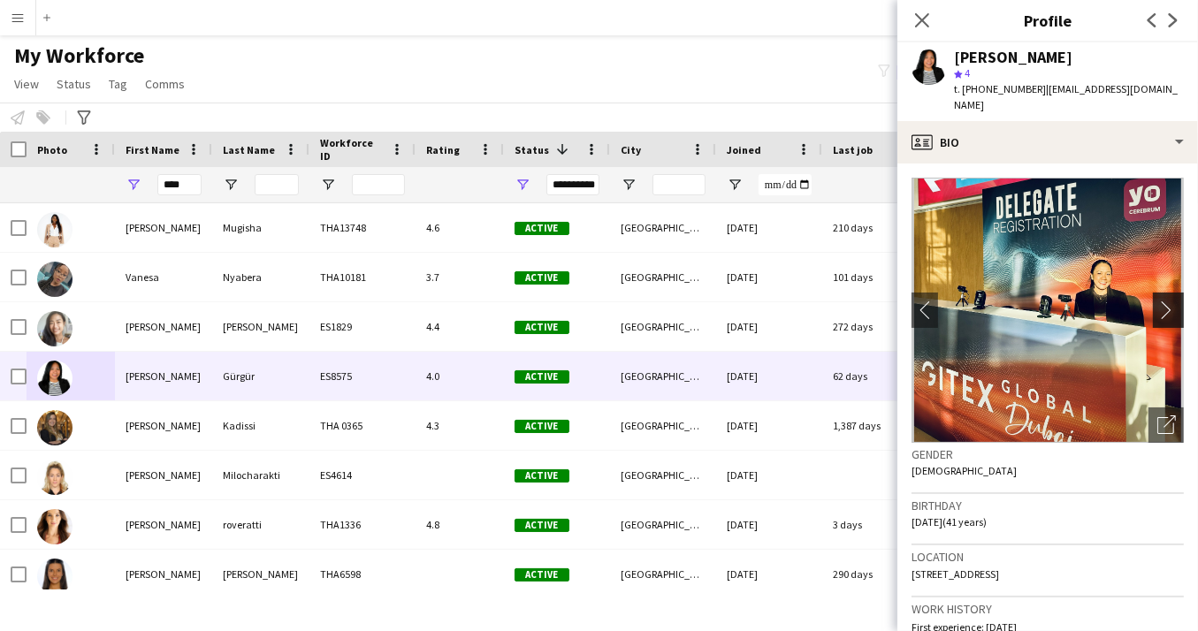
click at [1172, 301] on app-icon "chevron-right" at bounding box center [1170, 310] width 27 height 19
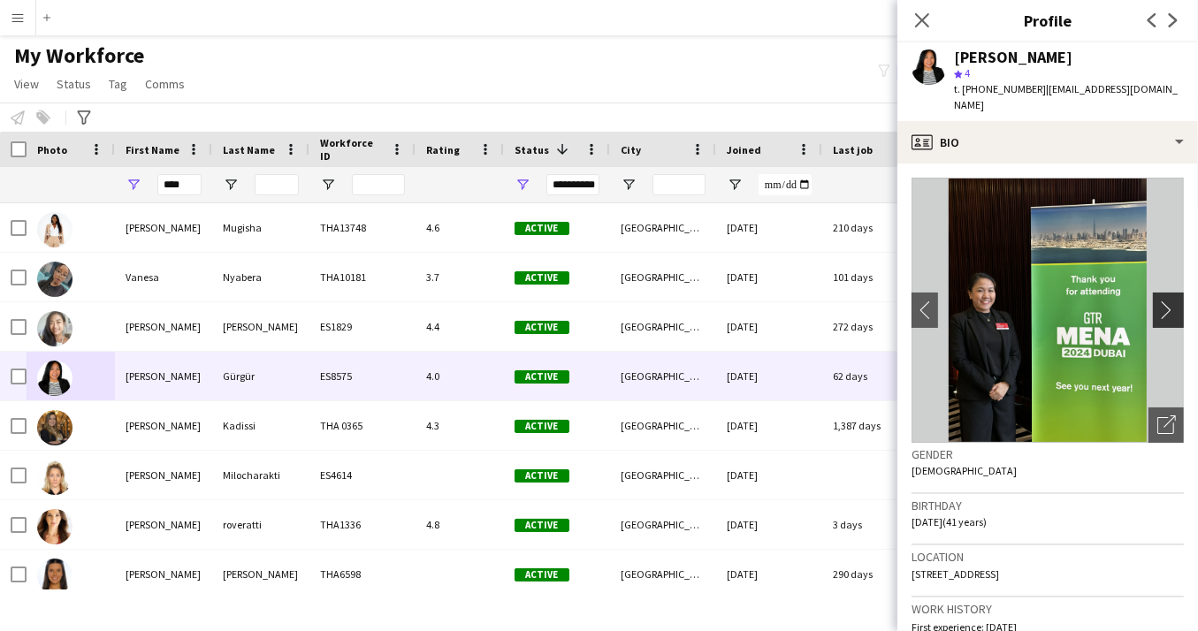
click at [1172, 301] on app-icon "chevron-right" at bounding box center [1170, 310] width 27 height 19
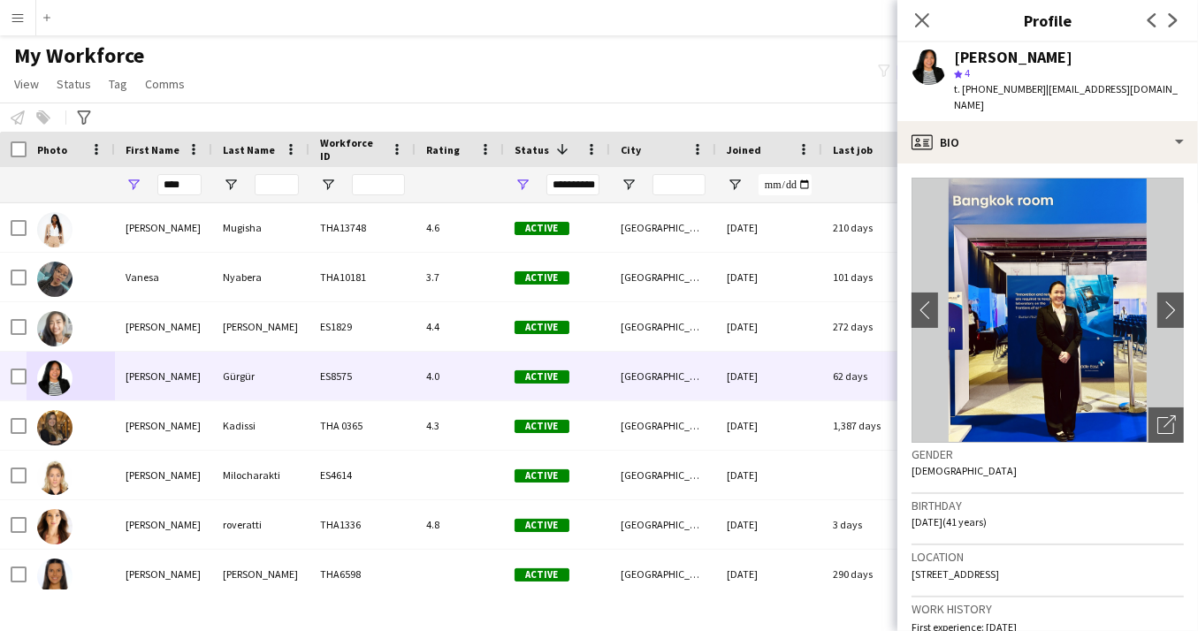
click at [508, 61] on div "My Workforce View Views Default view New view Update view Delete view Edit name…" at bounding box center [599, 72] width 1198 height 60
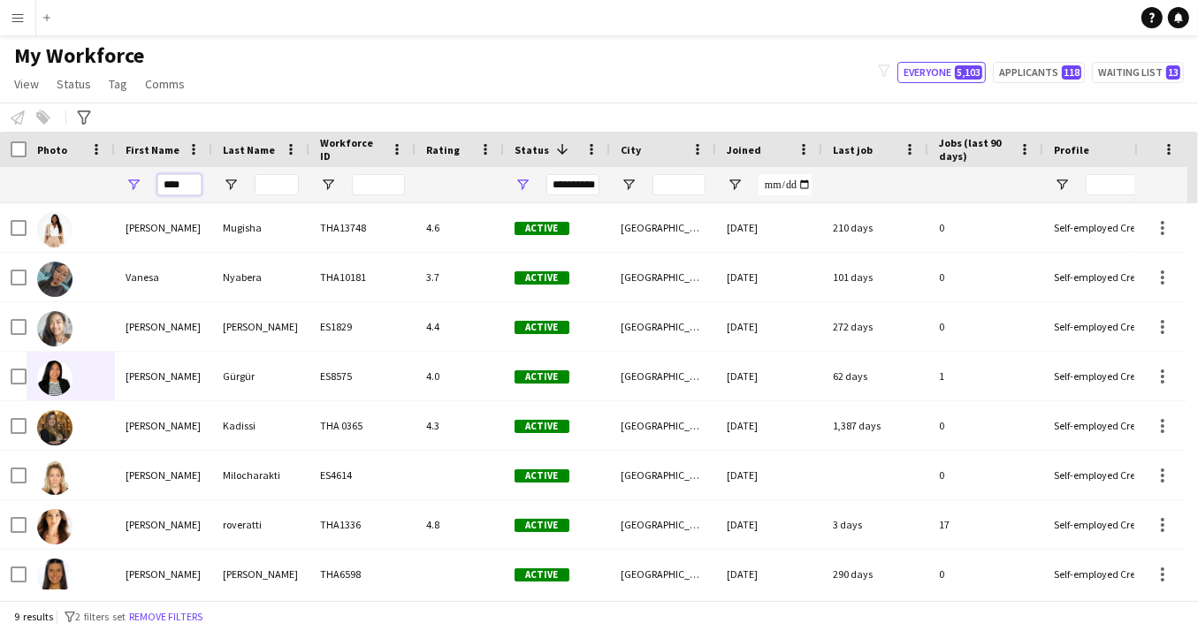
click at [193, 191] on input "****" at bounding box center [179, 184] width 44 height 21
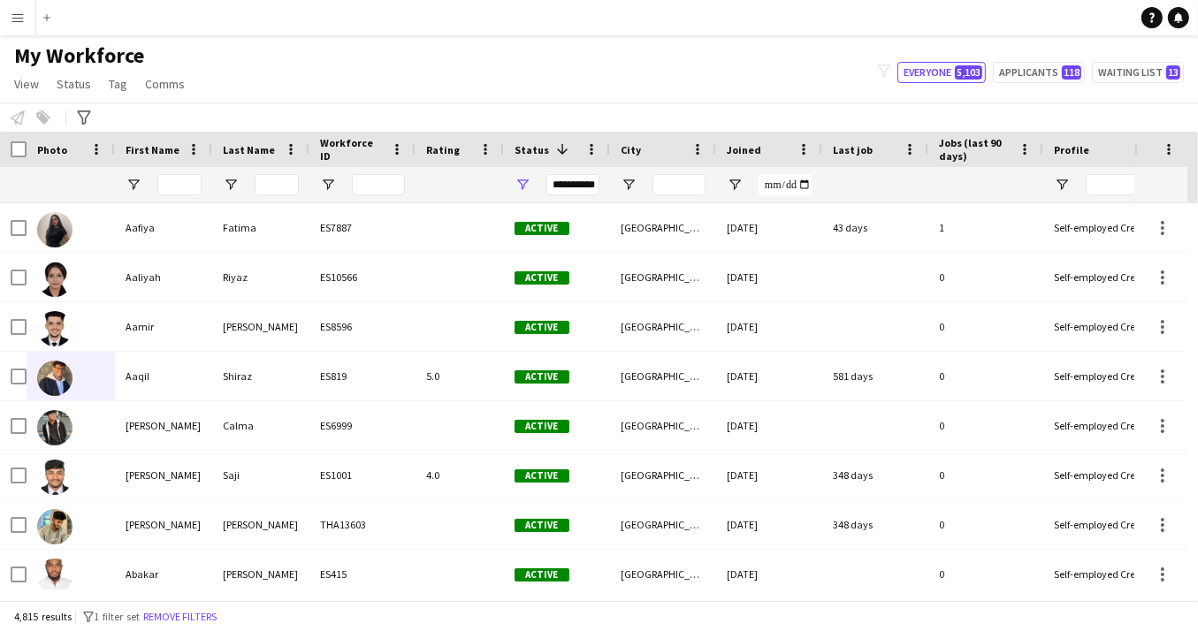
click at [24, 14] on app-icon "Menu" at bounding box center [18, 18] width 14 height 14
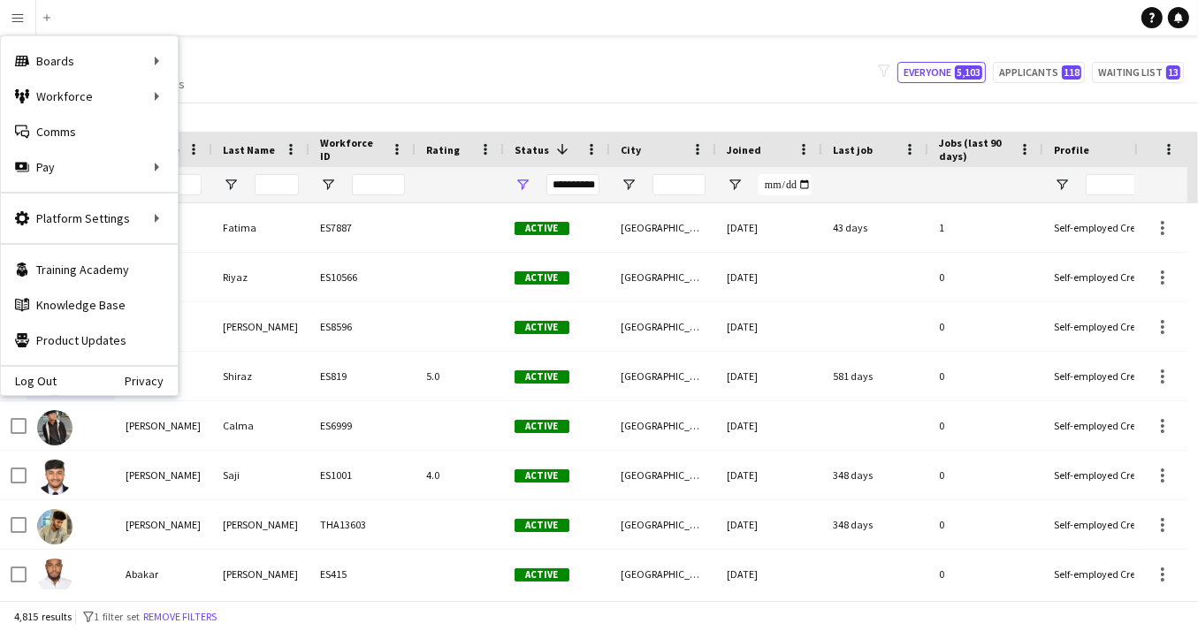
click at [331, 20] on app-navbar "Menu Boards Boards Boards All jobs Status Workforce Workforce My Workforce Recr…" at bounding box center [599, 17] width 1198 height 35
